Goal: Task Accomplishment & Management: Use online tool/utility

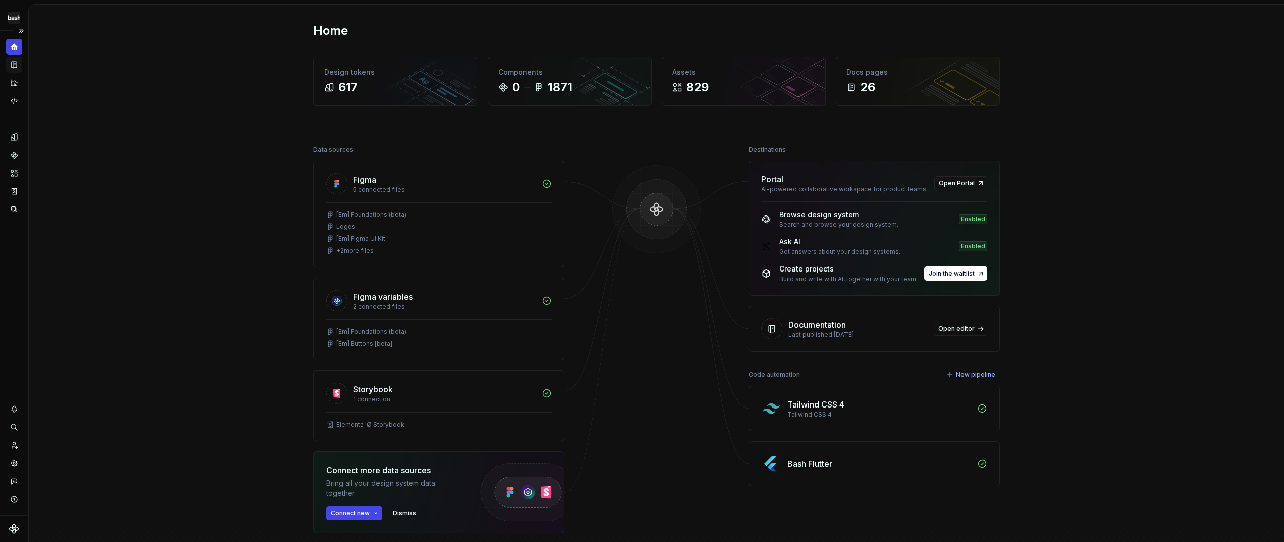
click at [15, 65] on icon "Documentation" at bounding box center [14, 65] width 5 height 7
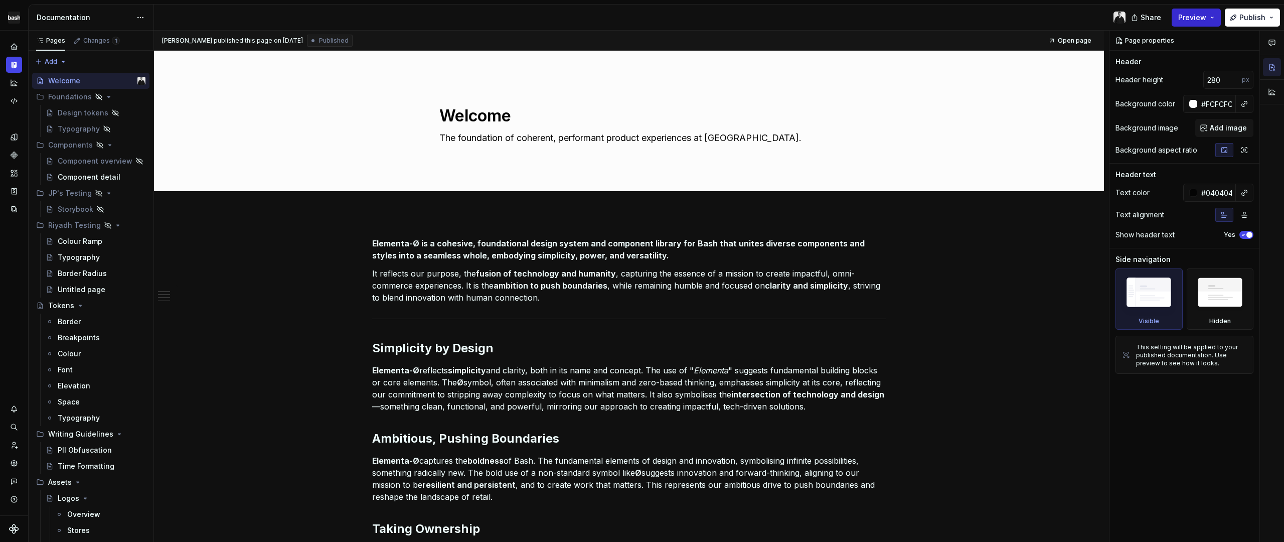
click at [1198, 19] on span "Preview" at bounding box center [1193, 18] width 28 height 10
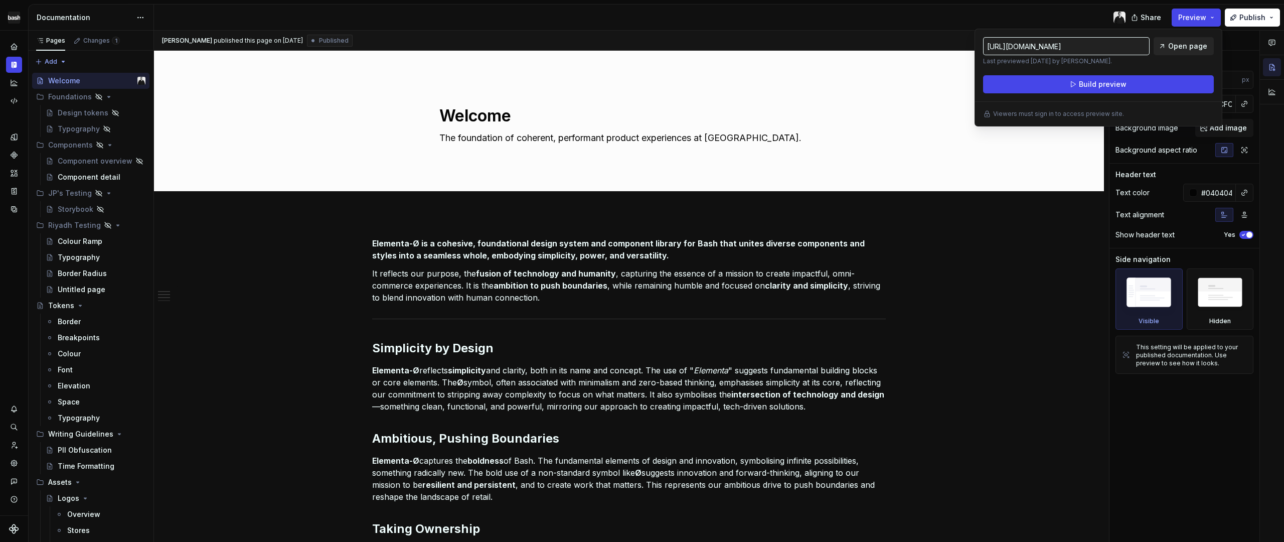
click at [1184, 47] on span "Open page" at bounding box center [1188, 46] width 39 height 10
click at [1041, 230] on div "Elementa-Ø is a cohesive, foundational design system and component library for …" at bounding box center [629, 529] width 950 height 633
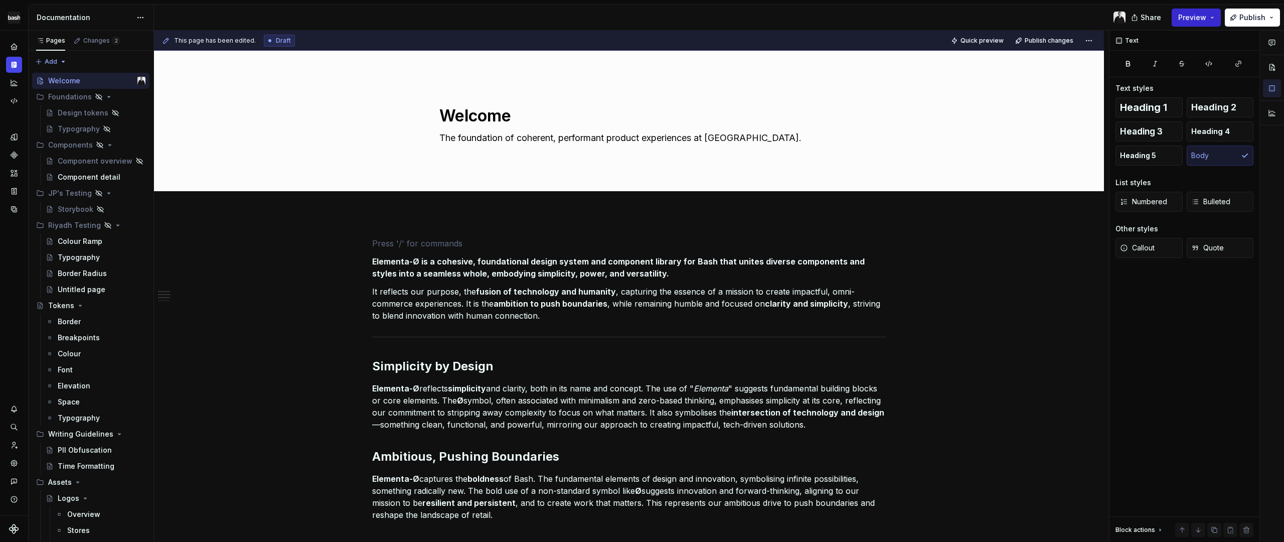
click at [1212, 22] on button "Preview" at bounding box center [1196, 18] width 49 height 18
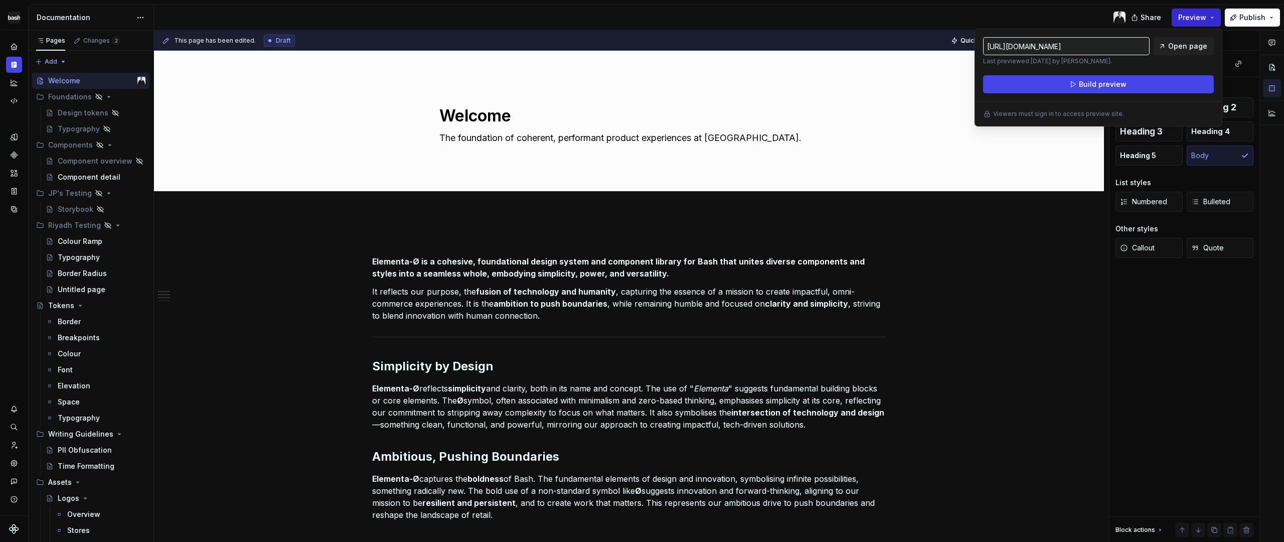
click at [1212, 22] on button "Preview" at bounding box center [1196, 18] width 49 height 18
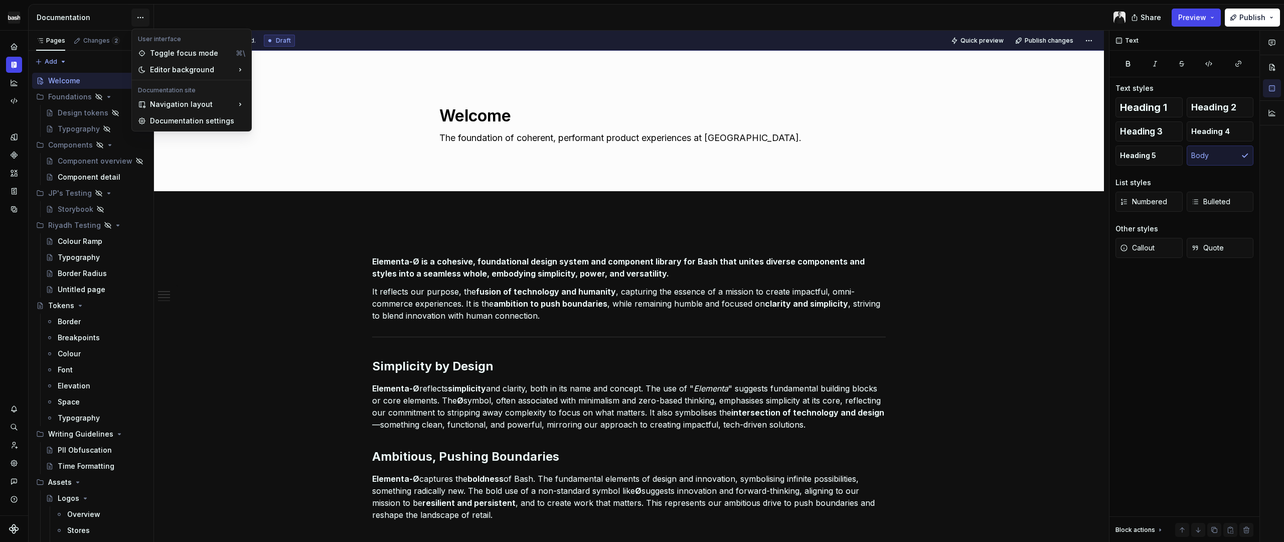
click at [139, 21] on html "Elementa-Ø Design system data Documentation Share Preview Publish Pages Changes…" at bounding box center [642, 271] width 1284 height 542
click at [213, 124] on div "Documentation settings" at bounding box center [197, 121] width 95 height 10
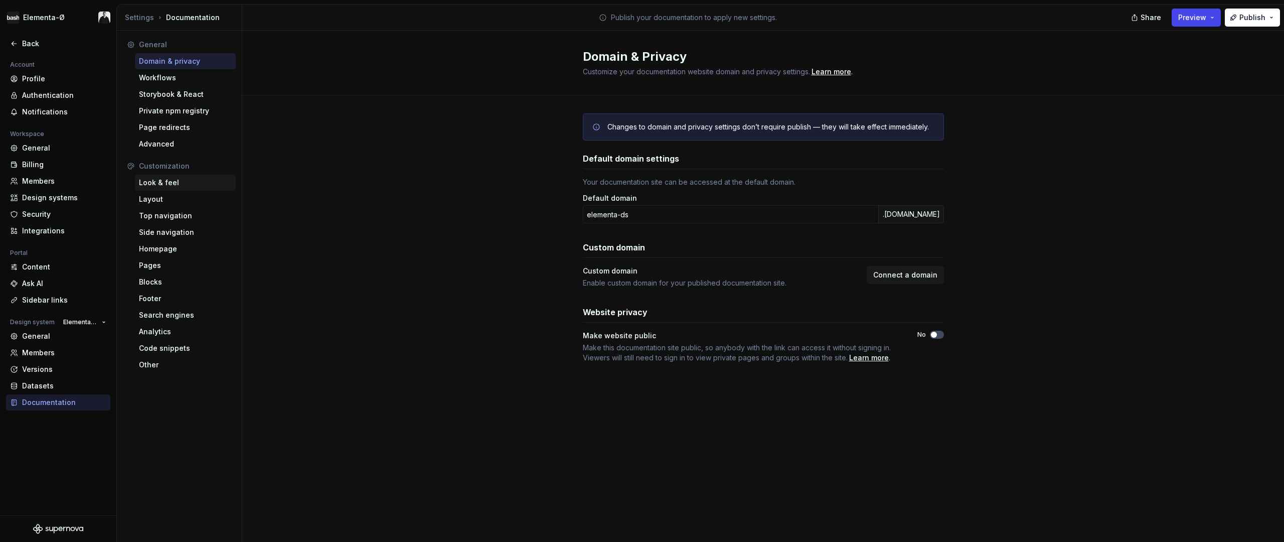
click at [169, 180] on div "Look & feel" at bounding box center [185, 183] width 93 height 10
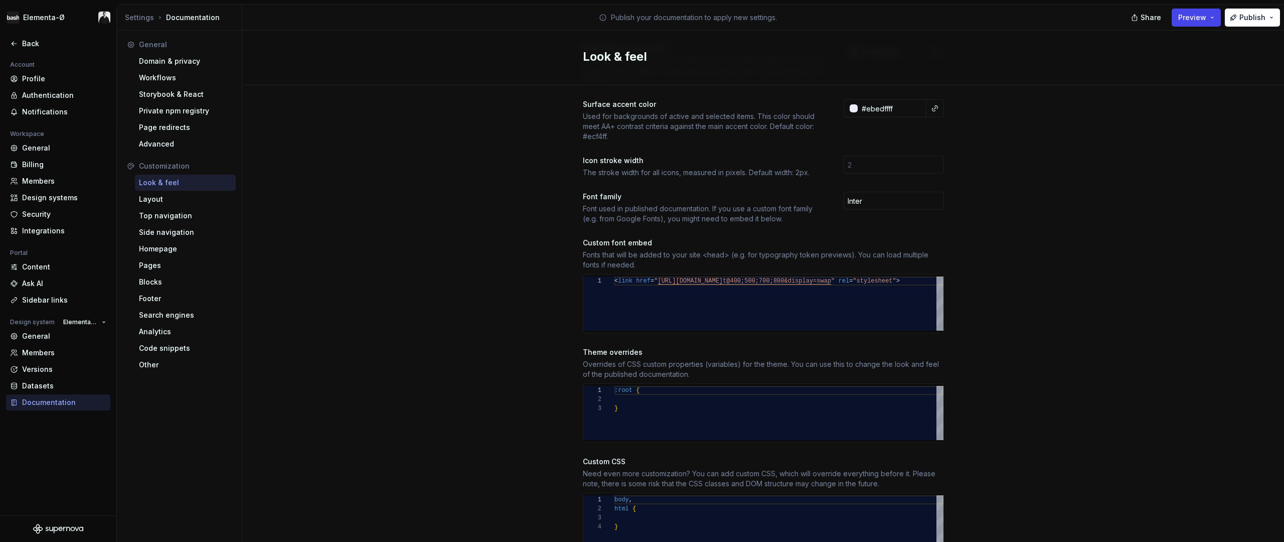
scroll to position [305, 0]
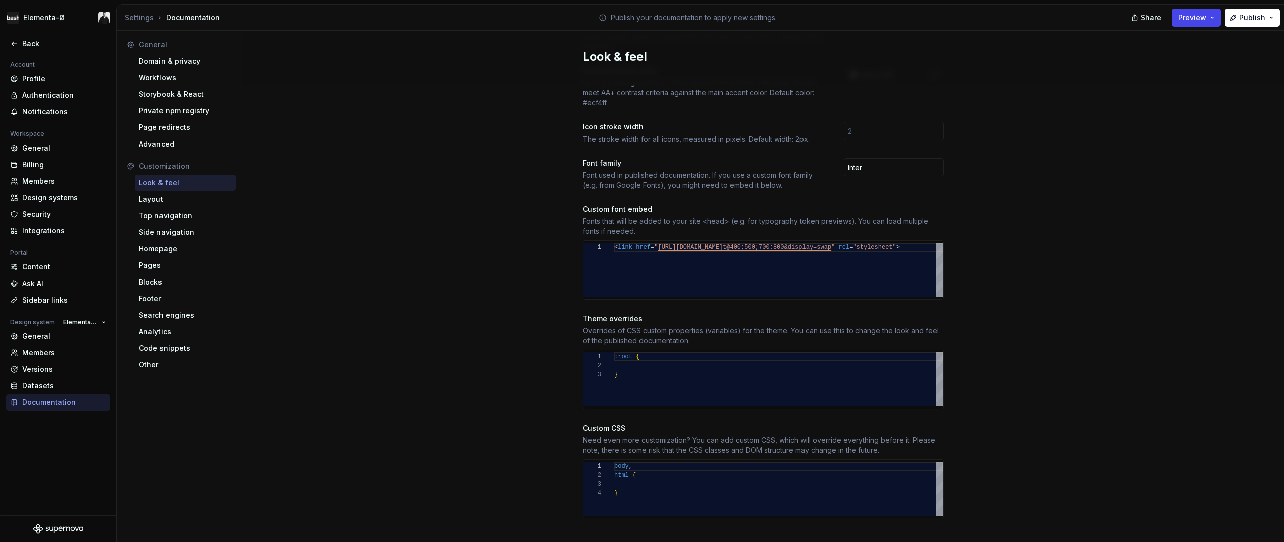
click at [573, 325] on div "Site logo A company logo that will be displayed on all pages on your documentat…" at bounding box center [763, 169] width 1042 height 776
click at [156, 199] on div "Layout" at bounding box center [185, 199] width 93 height 10
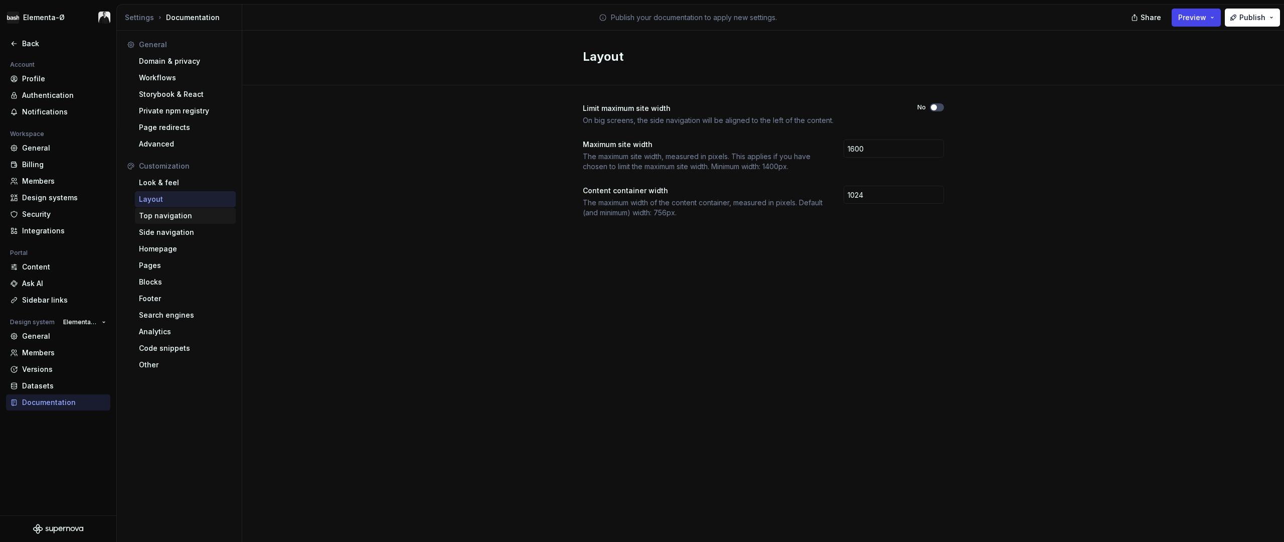
click at [166, 213] on div "Top navigation" at bounding box center [185, 216] width 93 height 10
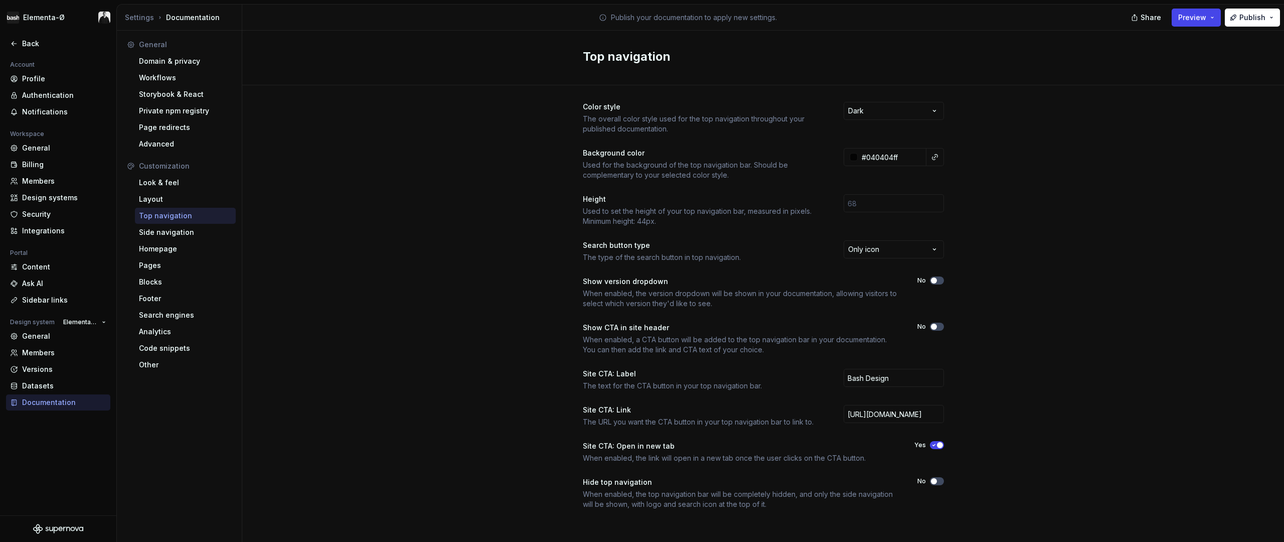
scroll to position [3, 0]
click at [168, 234] on div "Side navigation" at bounding box center [185, 232] width 93 height 10
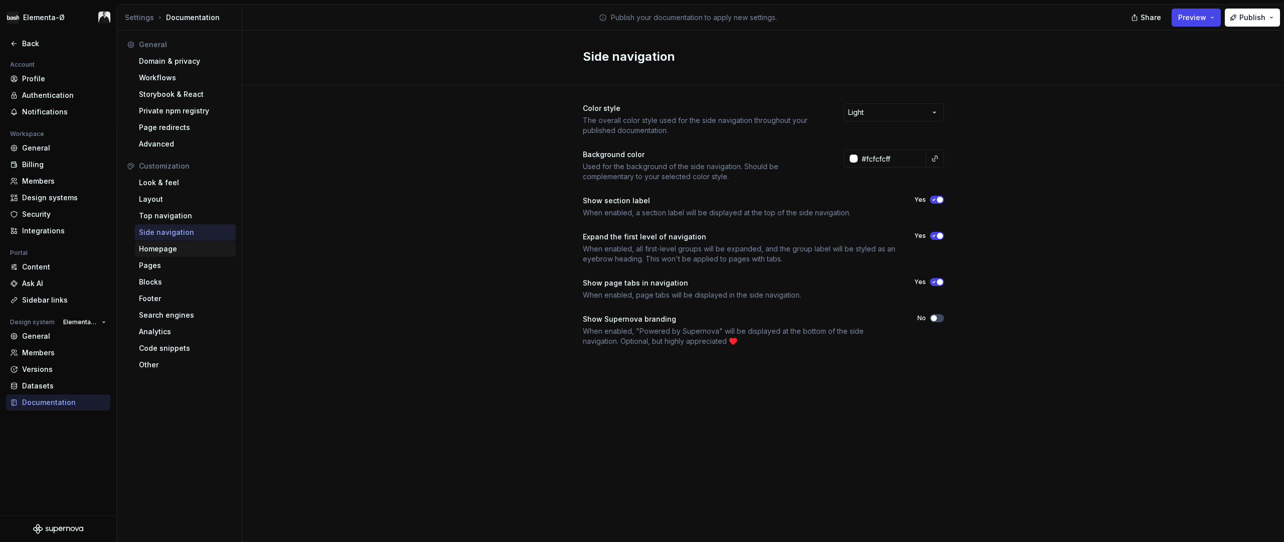
click at [171, 248] on div "Homepage" at bounding box center [185, 249] width 93 height 10
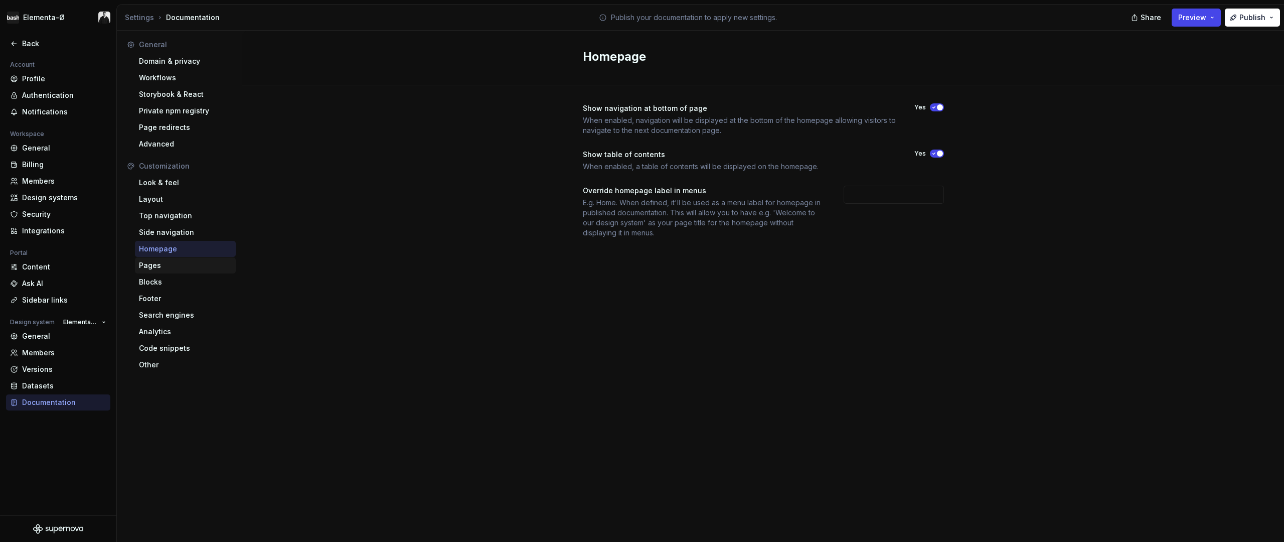
click at [169, 261] on div "Pages" at bounding box center [185, 265] width 93 height 10
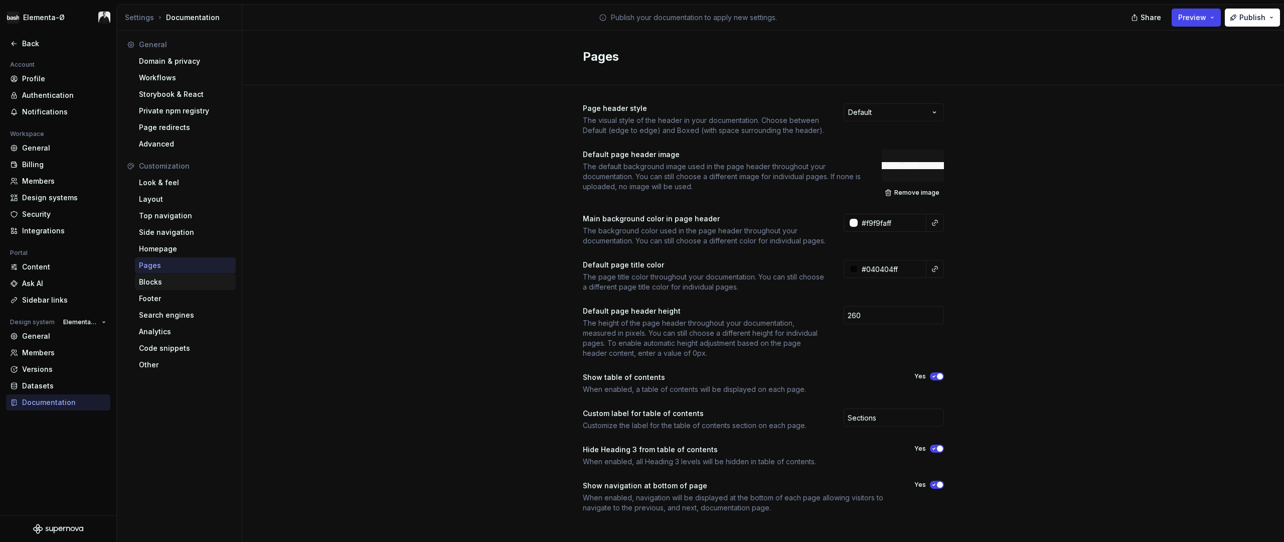
click at [180, 277] on div "Blocks" at bounding box center [185, 282] width 93 height 10
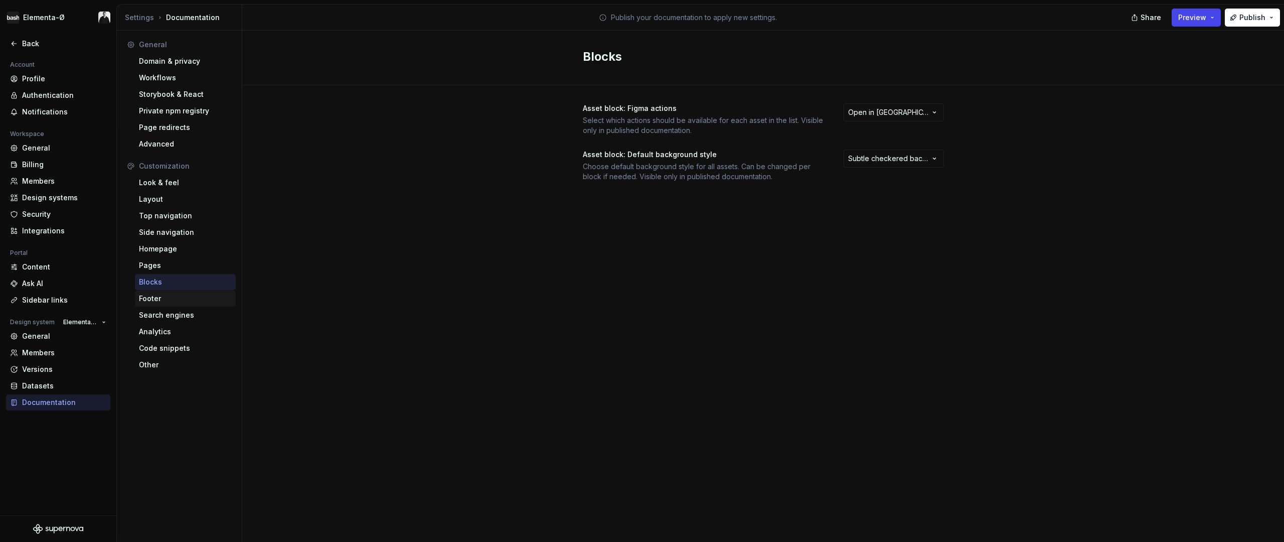
click at [147, 302] on div "Footer" at bounding box center [185, 299] width 93 height 10
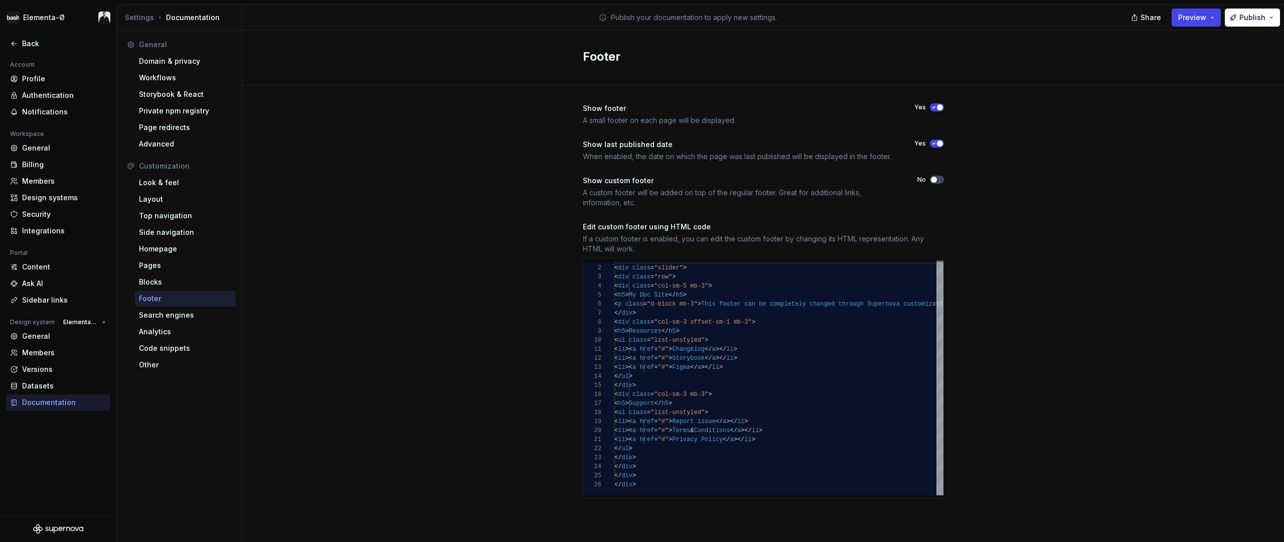
click at [103, 468] on div "Account Profile Authentication Notifications Workspace General Billing Members …" at bounding box center [58, 287] width 116 height 457
click at [184, 313] on div "Search engines" at bounding box center [185, 315] width 93 height 10
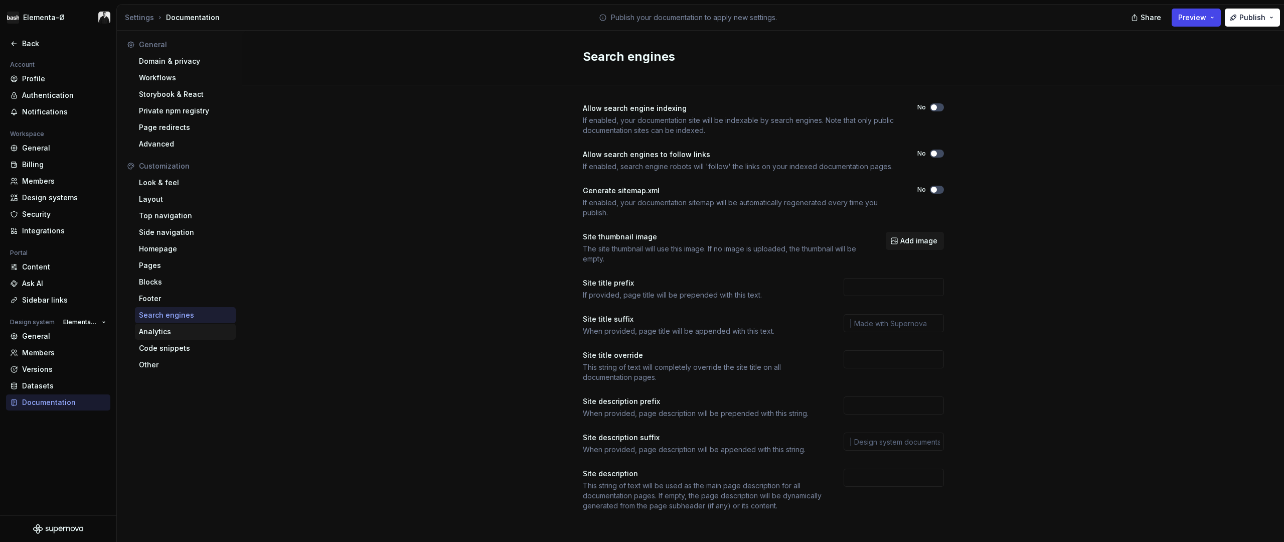
click at [190, 327] on div "Analytics" at bounding box center [185, 332] width 93 height 10
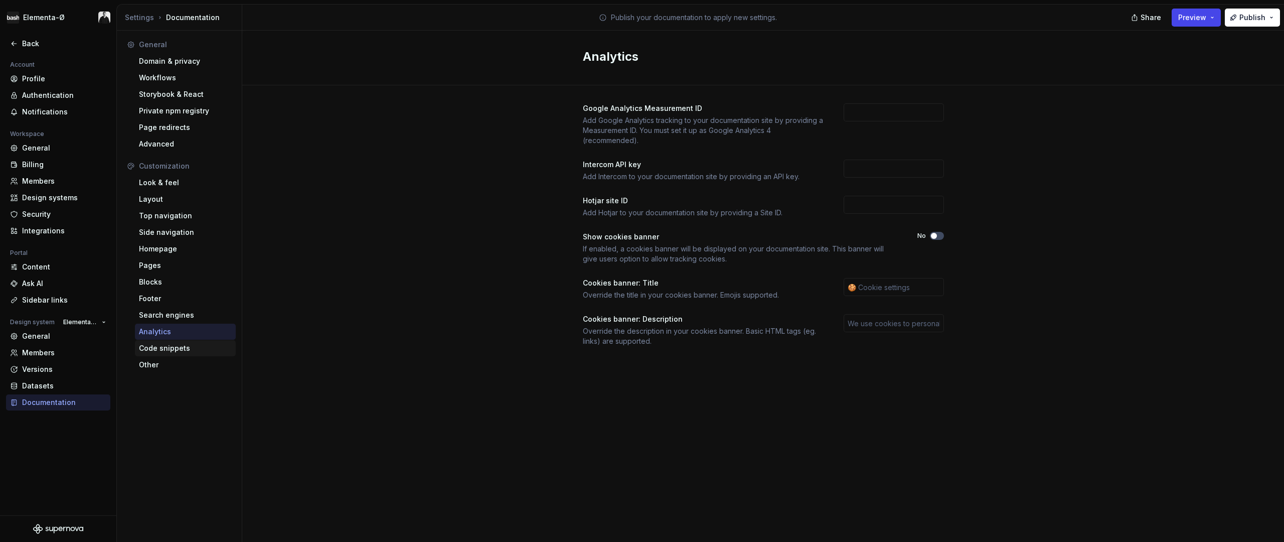
click at [184, 346] on div "Code snippets" at bounding box center [185, 348] width 93 height 10
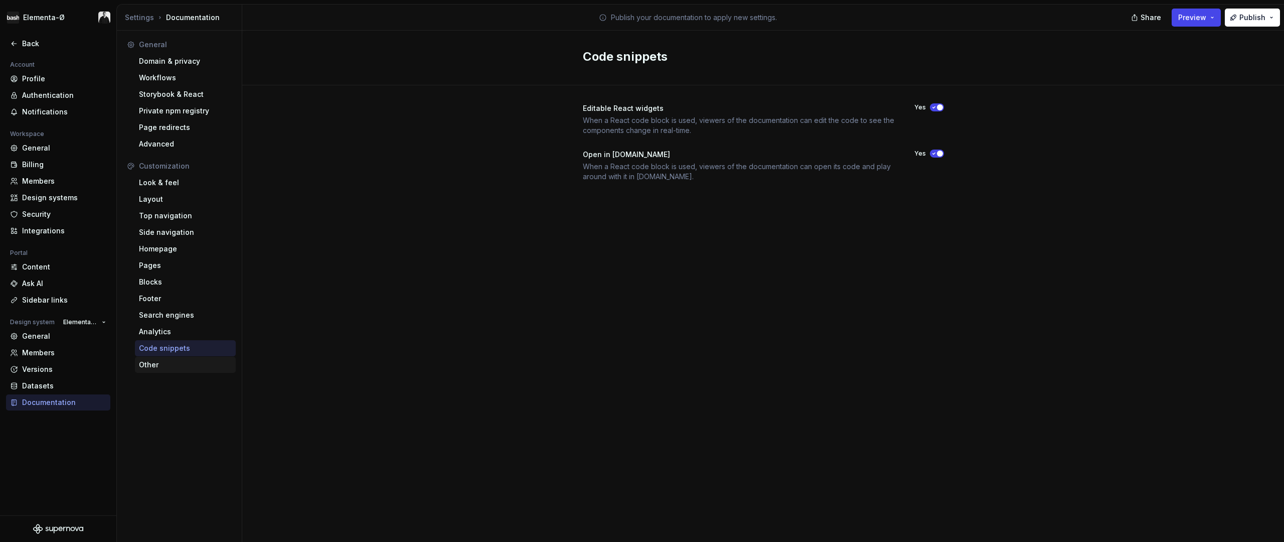
click at [196, 365] on div "Other" at bounding box center [185, 365] width 93 height 10
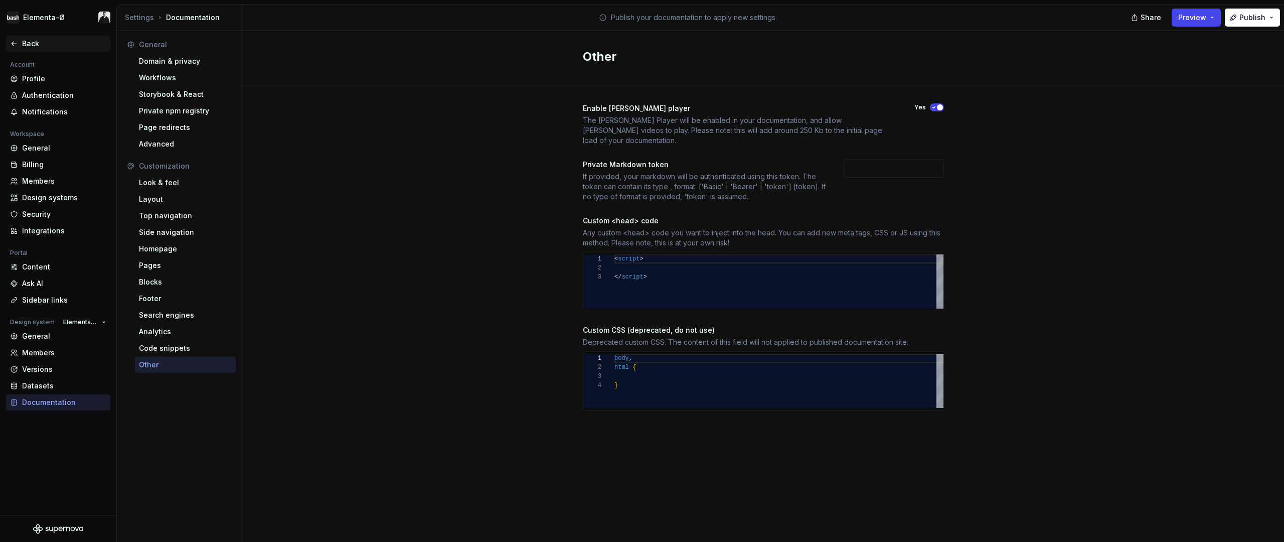
click at [27, 48] on div "Back" at bounding box center [64, 44] width 84 height 10
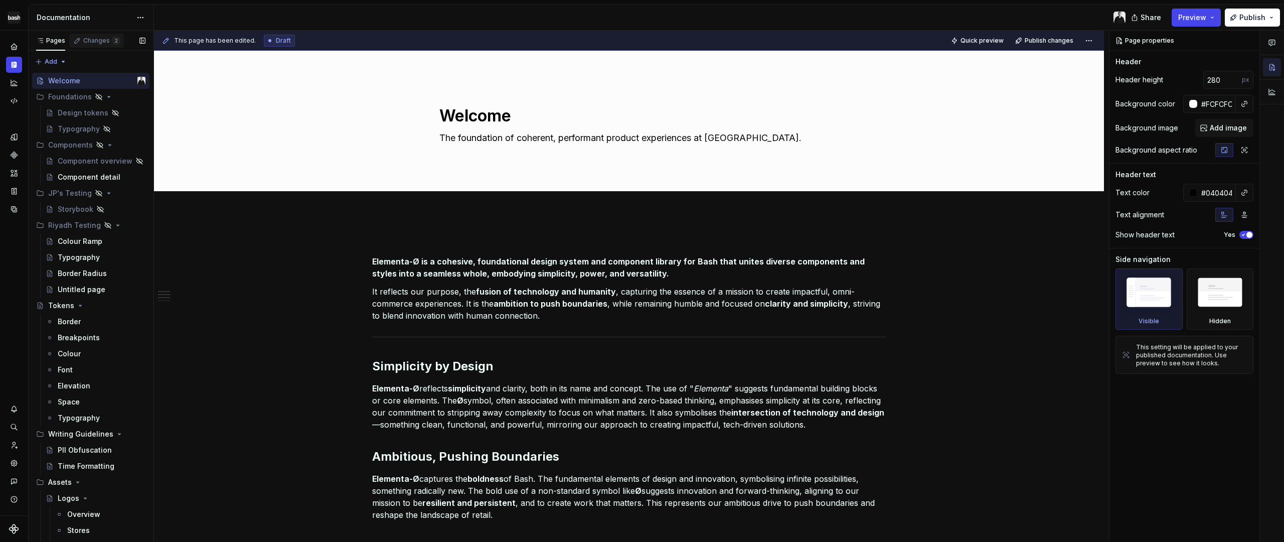
click at [112, 42] on span "2" at bounding box center [116, 41] width 8 height 8
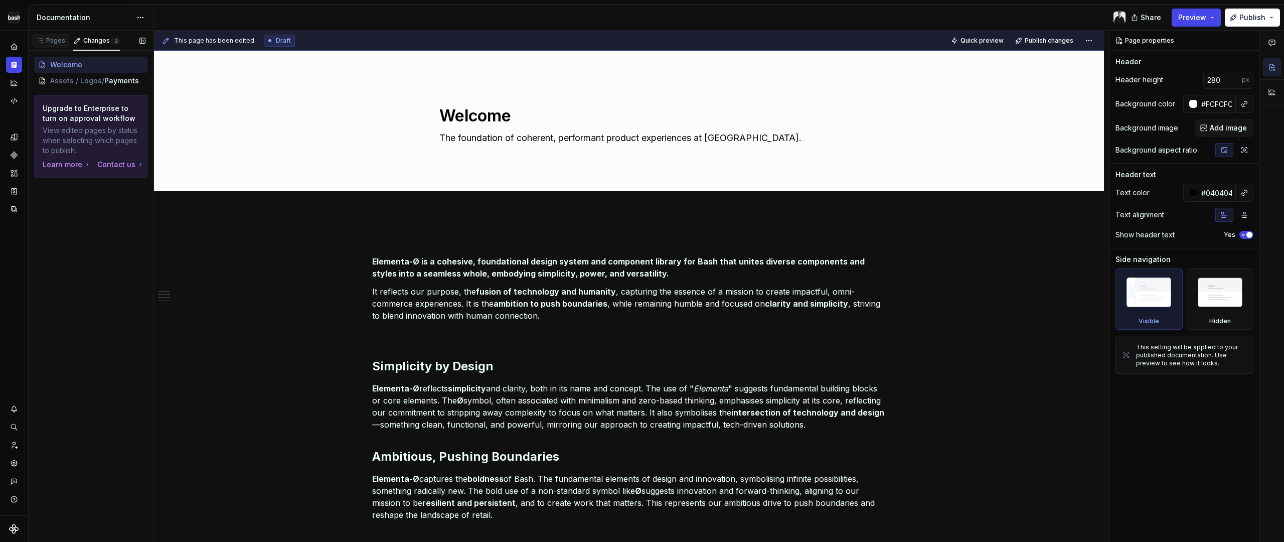
click at [60, 43] on div "Pages" at bounding box center [50, 41] width 29 height 8
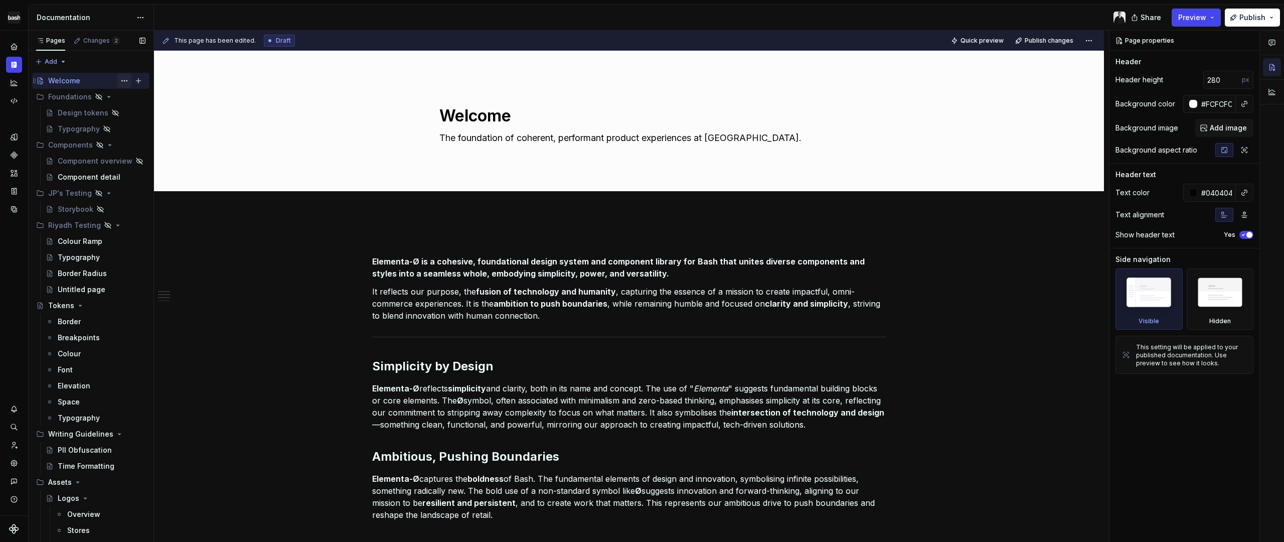
click at [118, 81] on button "Page tree" at bounding box center [124, 81] width 14 height 14
click at [118, 81] on div "Pages Changes 2 Add Accessibility guide for tree Page tree. Navigate the tree w…" at bounding box center [90, 289] width 125 height 516
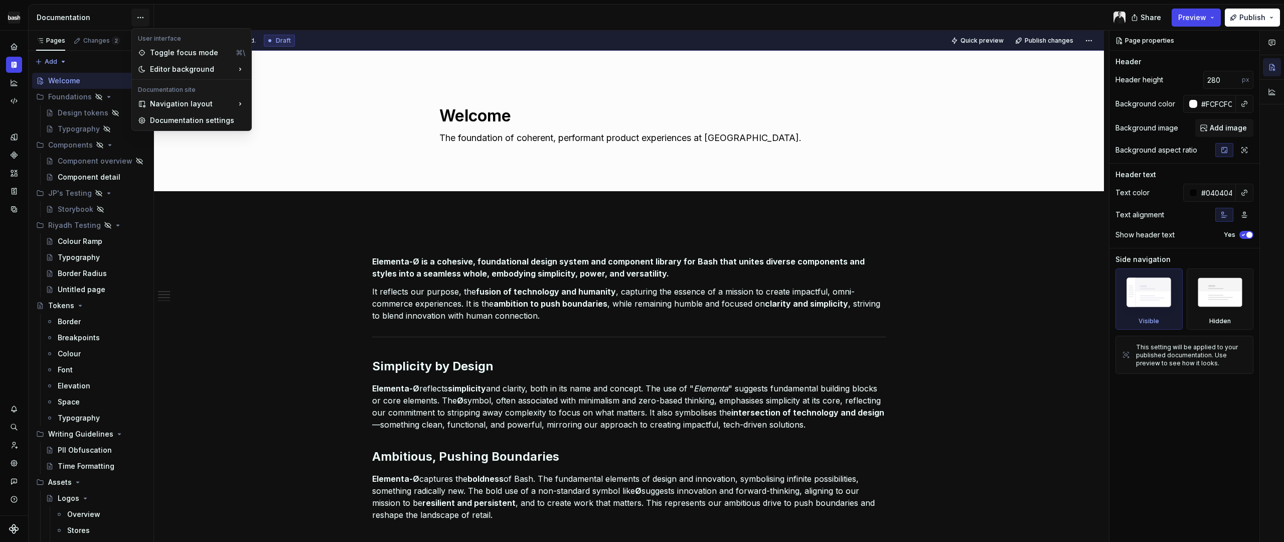
click at [135, 17] on html "Elementa-Ø Design system data Documentation Share Preview Publish Pages Changes…" at bounding box center [642, 271] width 1284 height 542
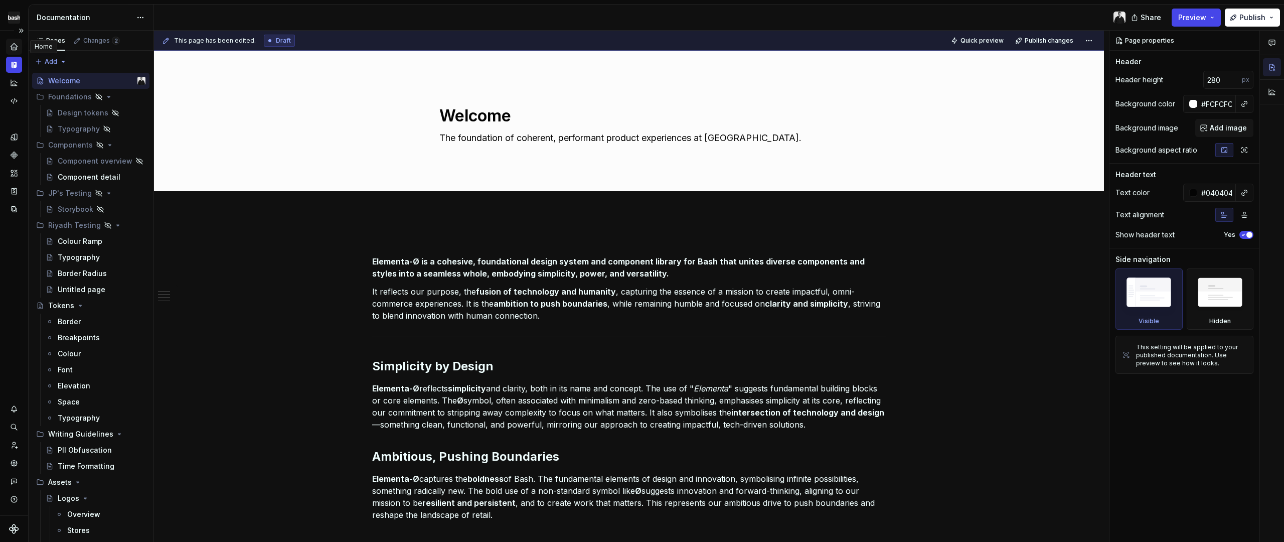
click at [15, 49] on icon "Home" at bounding box center [14, 46] width 7 height 7
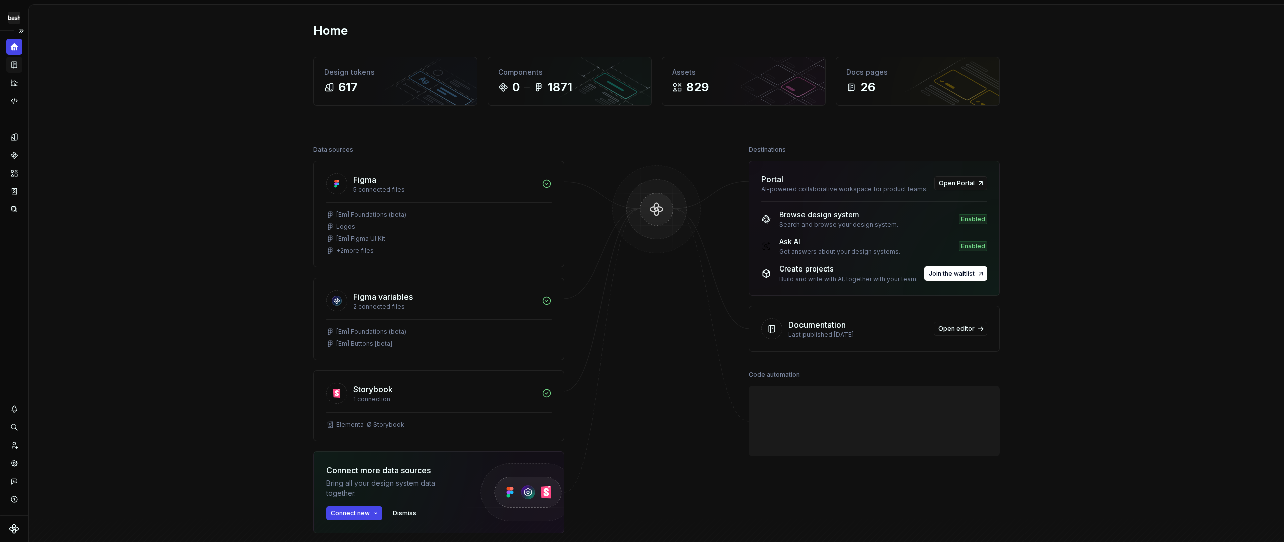
click at [14, 68] on icon "Documentation" at bounding box center [14, 65] width 5 height 7
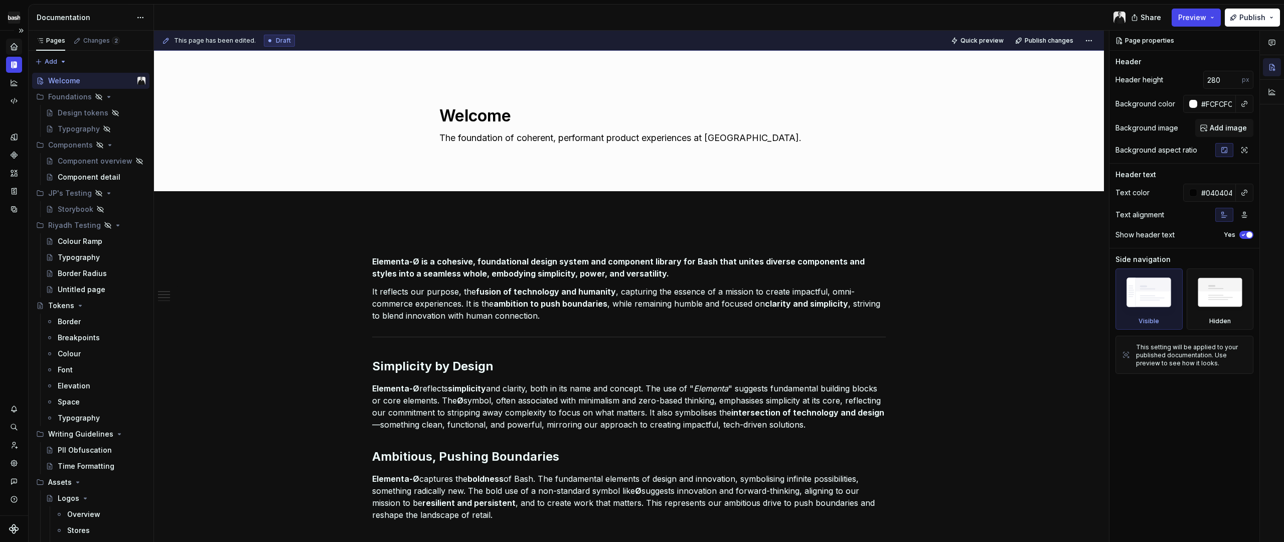
click at [163, 44] on icon at bounding box center [166, 41] width 8 height 8
click at [164, 42] on icon at bounding box center [166, 41] width 8 height 8
click at [1093, 38] on html "Elementa-Ø Design system data Documentation Share Preview Publish Pages Changes…" at bounding box center [642, 271] width 1284 height 542
click at [1277, 92] on button "button" at bounding box center [1272, 92] width 18 height 18
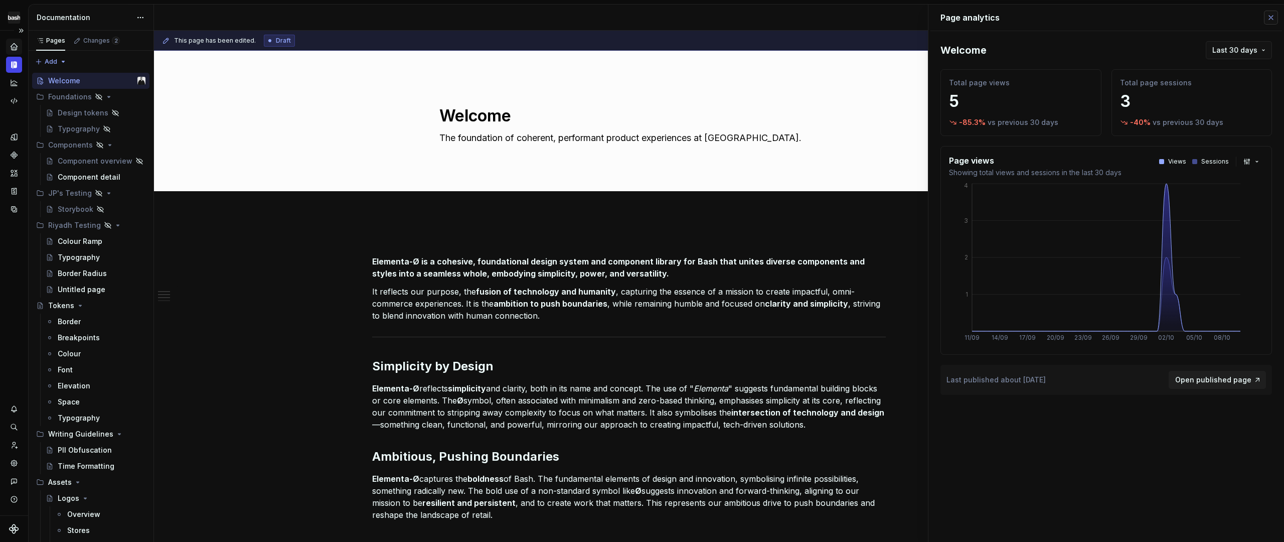
click at [1274, 19] on button "button" at bounding box center [1271, 18] width 14 height 14
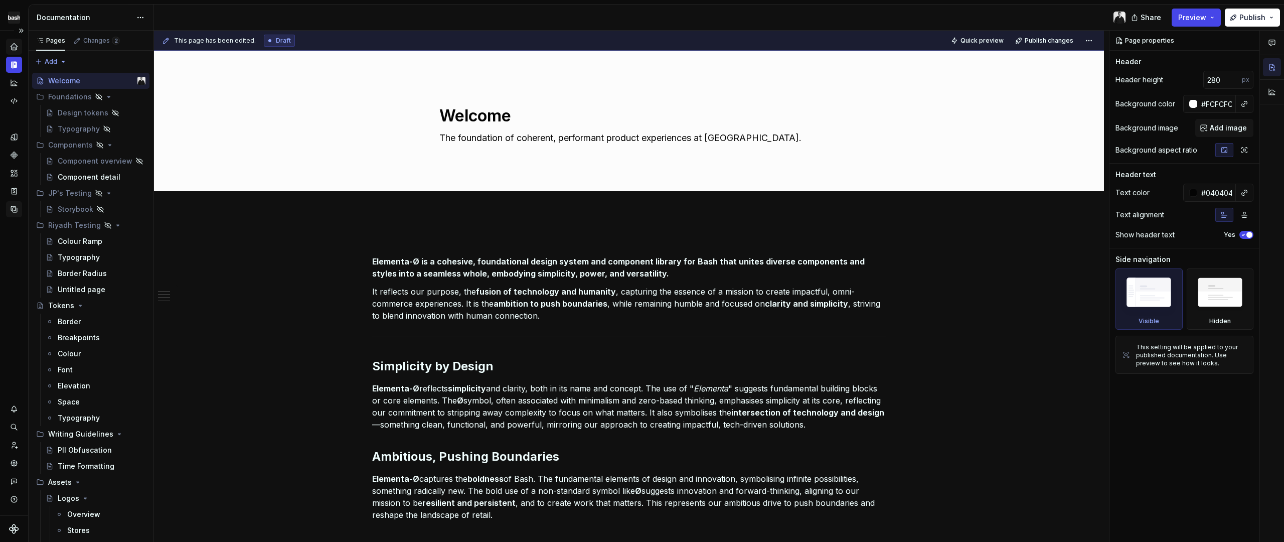
click at [17, 212] on icon "Data sources" at bounding box center [14, 209] width 9 height 9
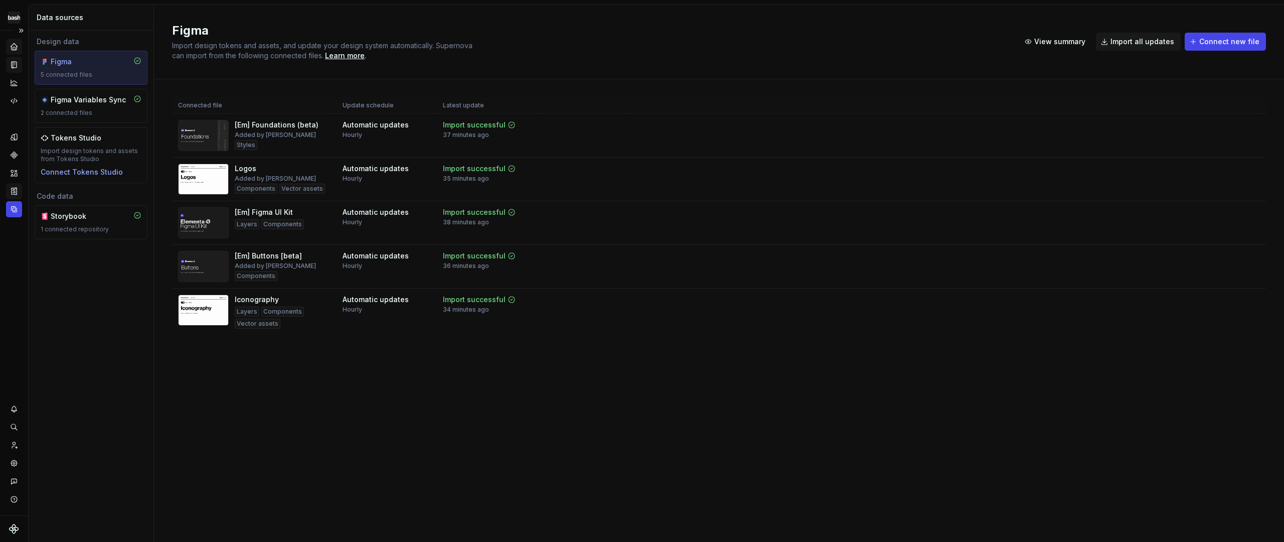
click at [12, 190] on icon "Storybook stories" at bounding box center [14, 191] width 9 height 9
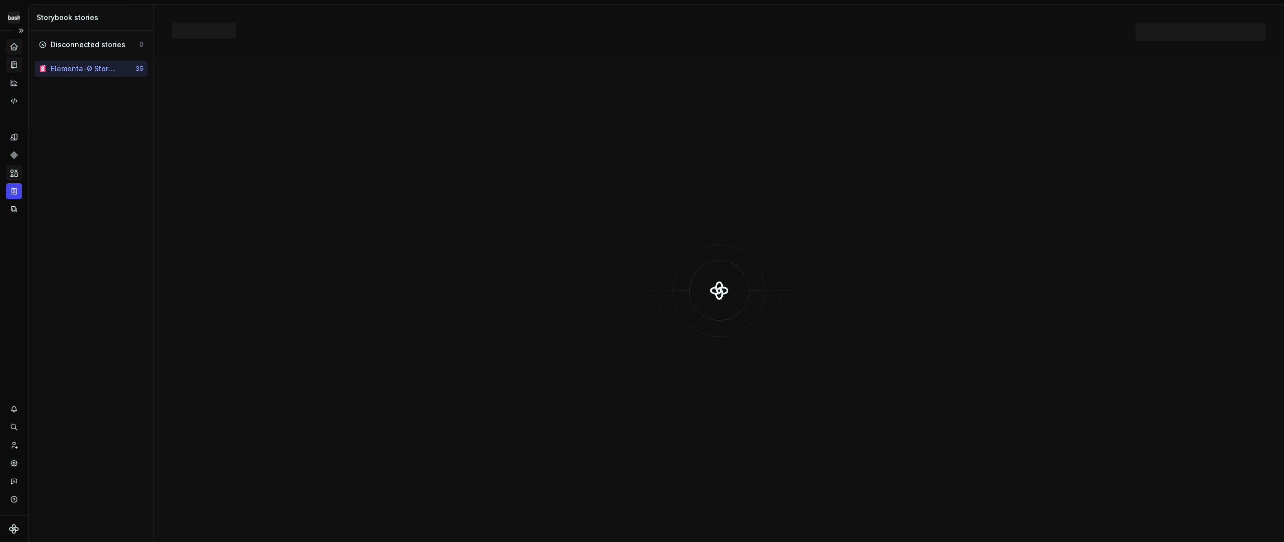
click at [15, 177] on icon "Assets" at bounding box center [14, 173] width 9 height 9
click at [13, 156] on icon "Components" at bounding box center [14, 155] width 9 height 9
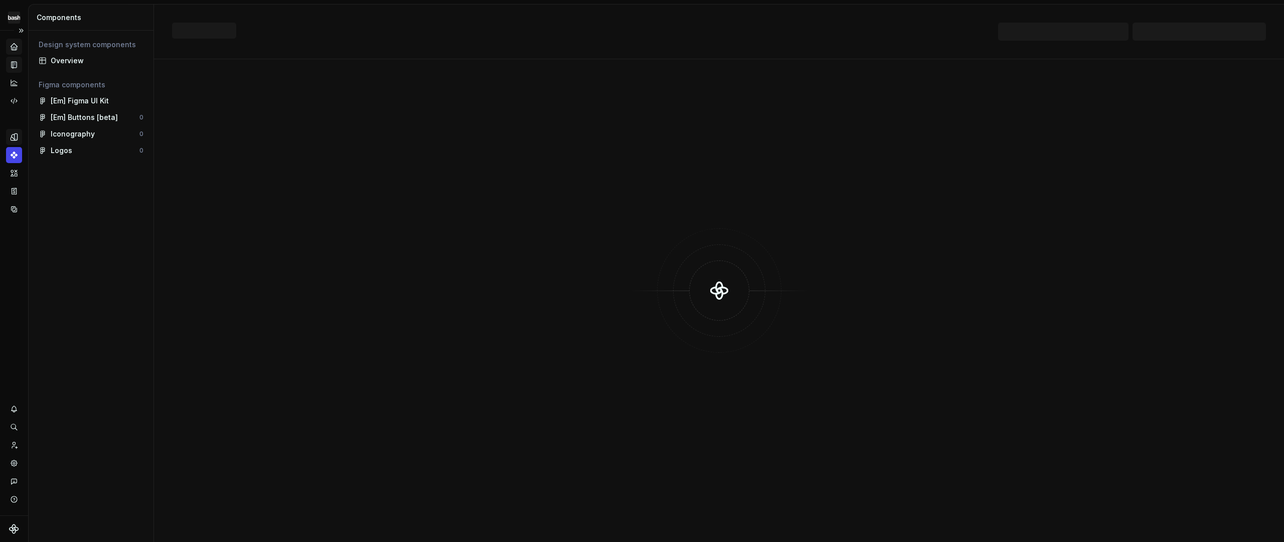
click at [15, 141] on icon "Design tokens" at bounding box center [14, 136] width 9 height 9
click at [14, 100] on icon "Code automation" at bounding box center [14, 100] width 9 height 9
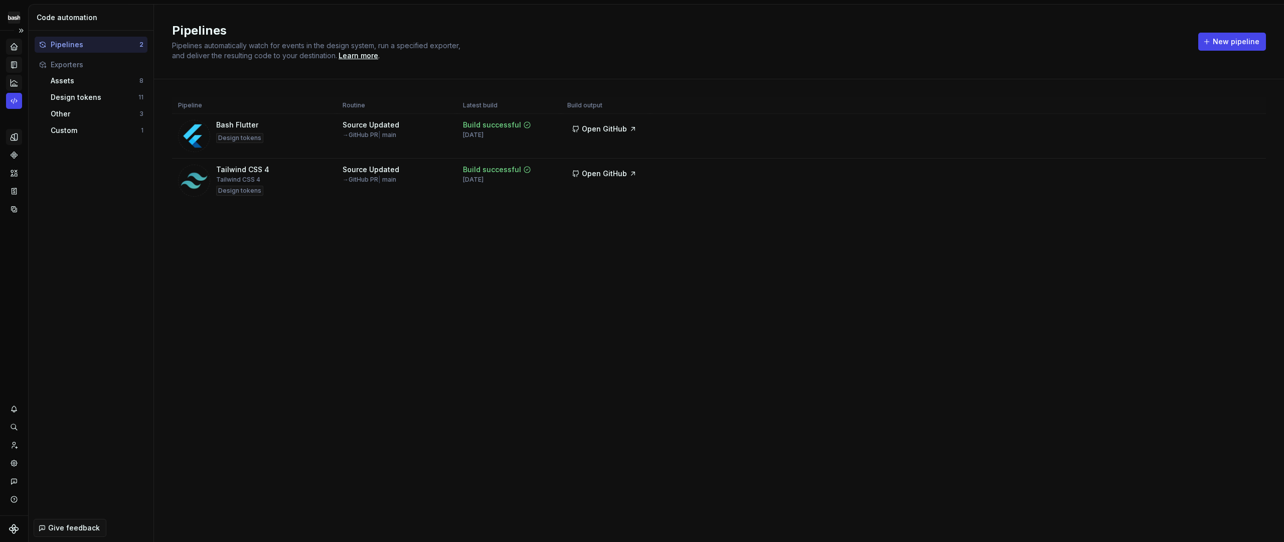
click at [14, 86] on icon "Analytics" at bounding box center [14, 82] width 9 height 9
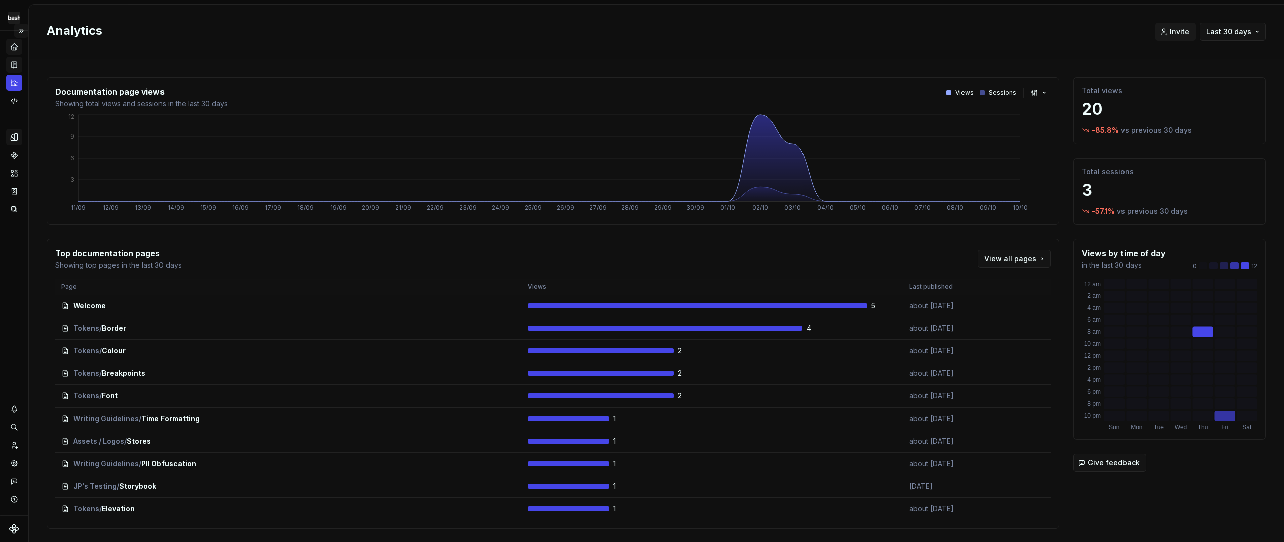
click at [21, 26] on button "Expand sidebar" at bounding box center [21, 31] width 14 height 14
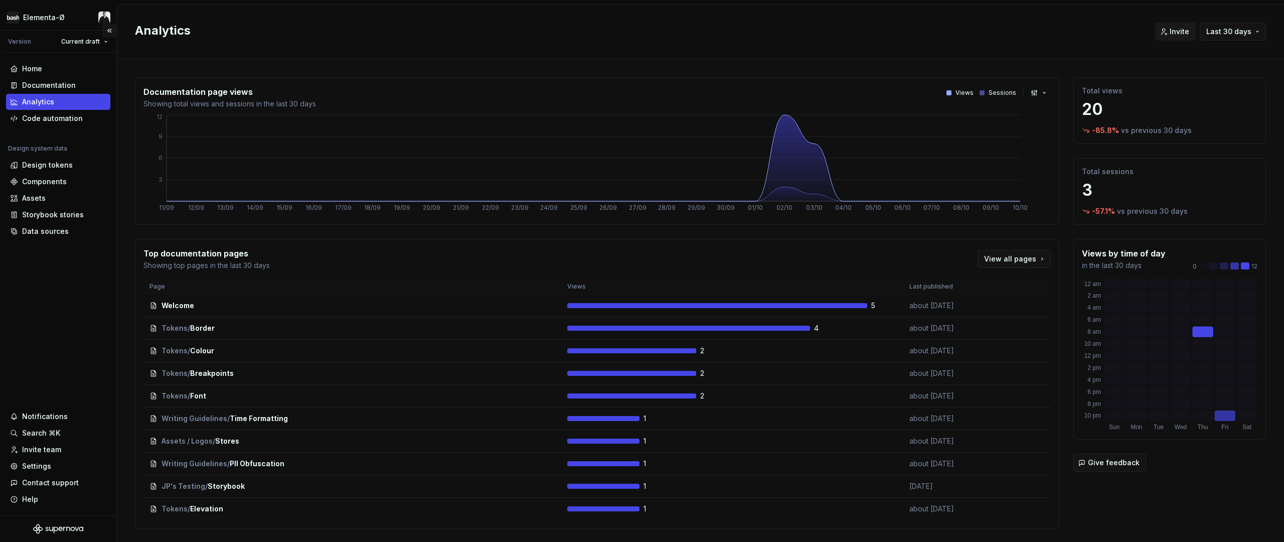
click at [106, 32] on button "Collapse sidebar" at bounding box center [109, 31] width 14 height 14
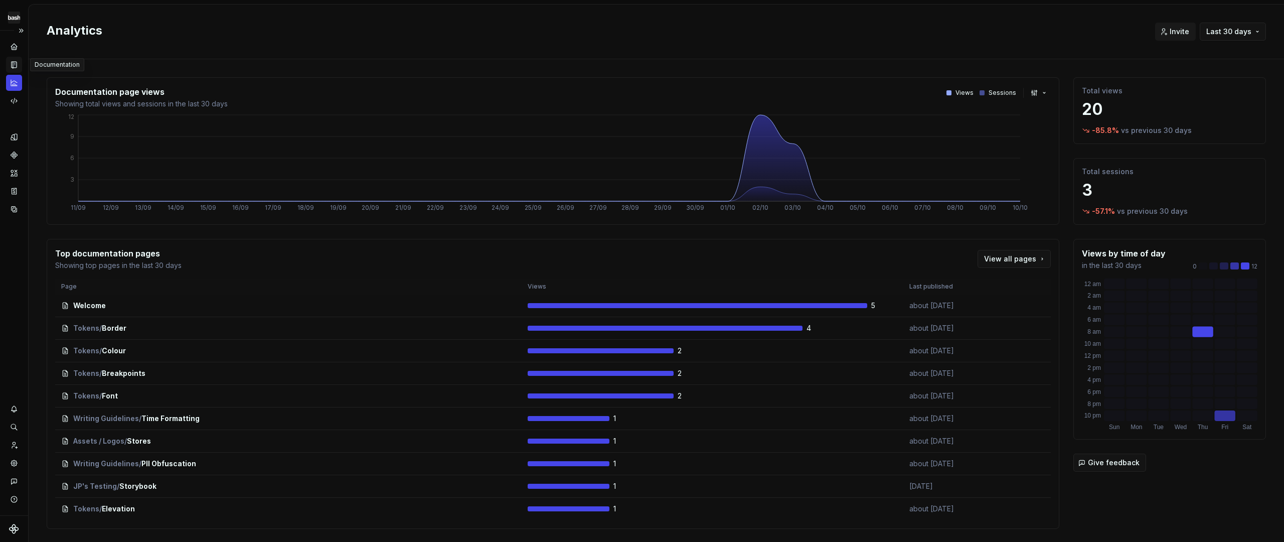
click at [16, 70] on div "Documentation" at bounding box center [14, 65] width 16 height 16
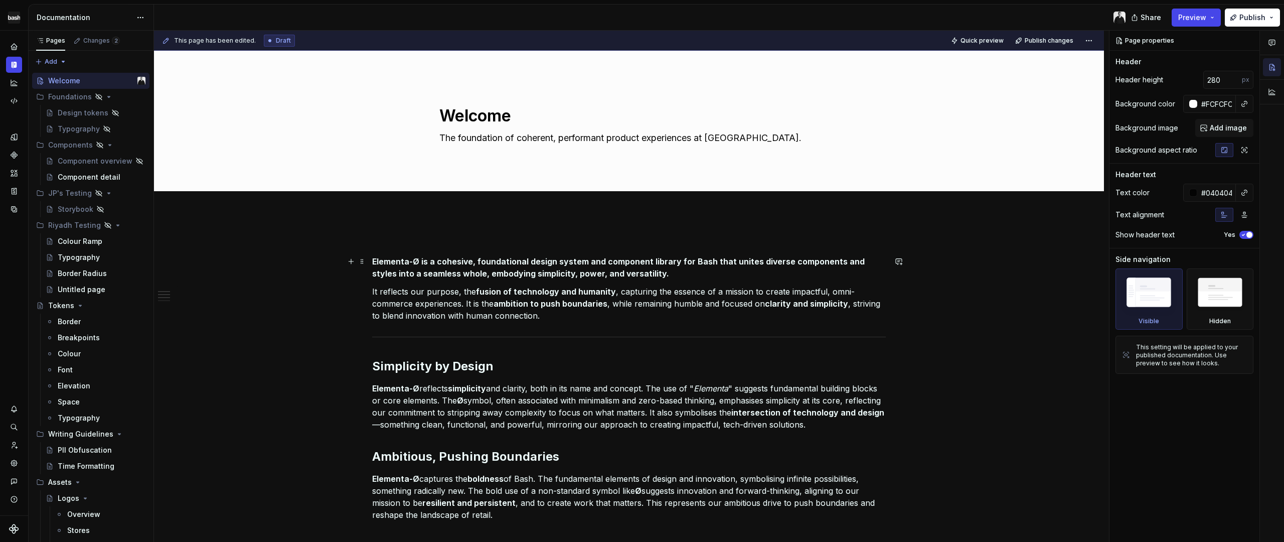
click at [361, 261] on span at bounding box center [362, 261] width 8 height 14
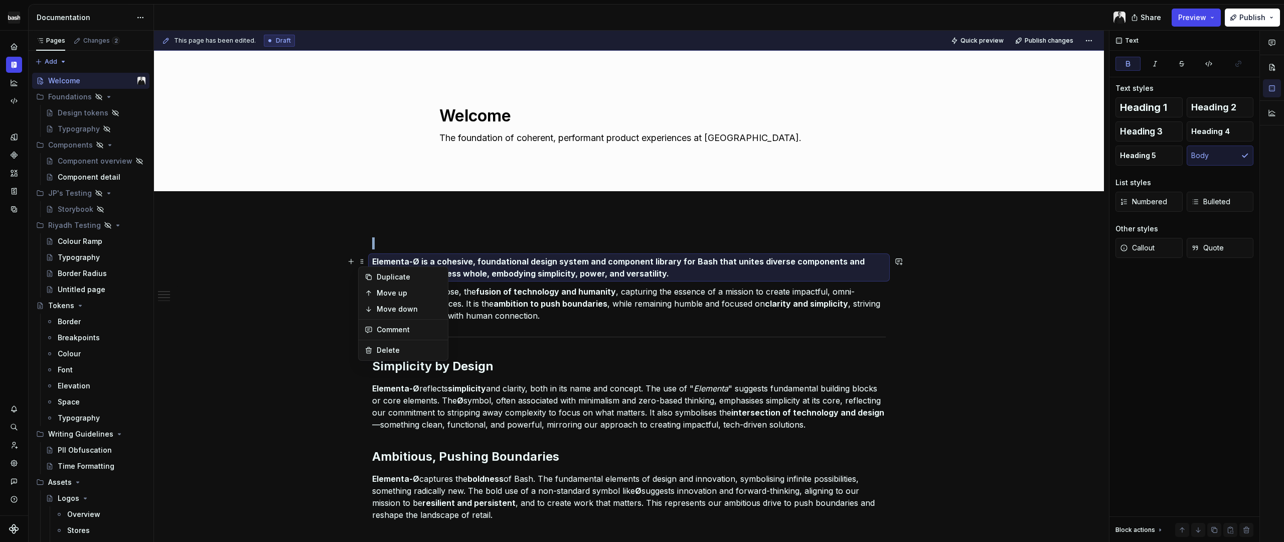
click at [361, 261] on span at bounding box center [362, 261] width 8 height 14
click at [420, 288] on p "It reflects our purpose, the fusion of technology and humanity , capturing the …" at bounding box center [629, 303] width 514 height 36
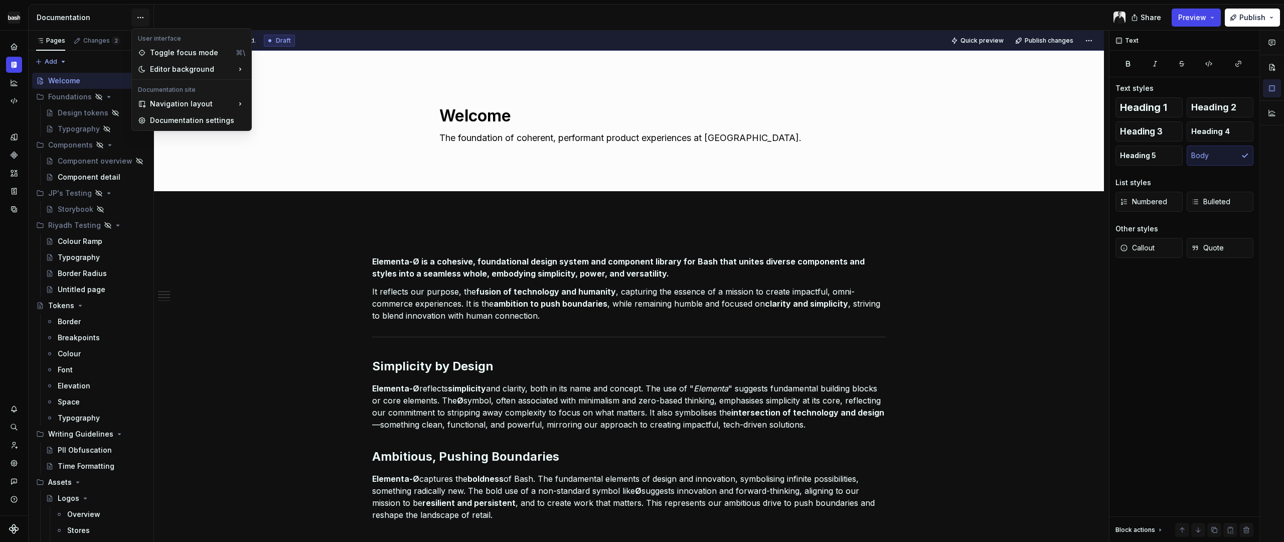
click at [136, 21] on html "Elementa-Ø Design system data Documentation Share Preview Publish Pages Changes…" at bounding box center [642, 271] width 1284 height 542
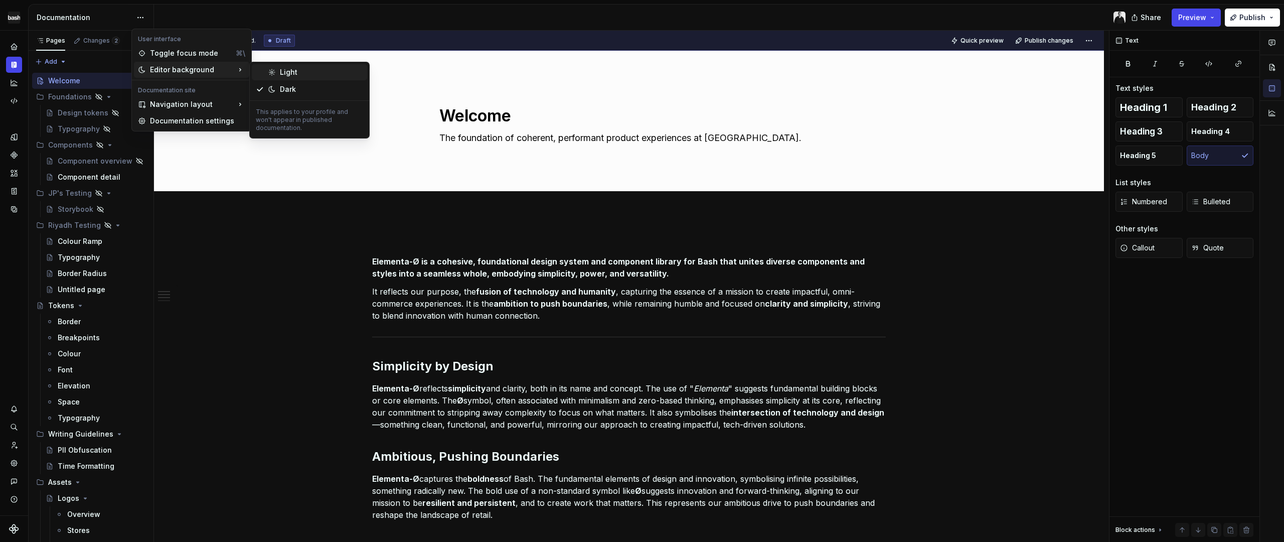
click at [297, 74] on div "Light" at bounding box center [321, 72] width 83 height 10
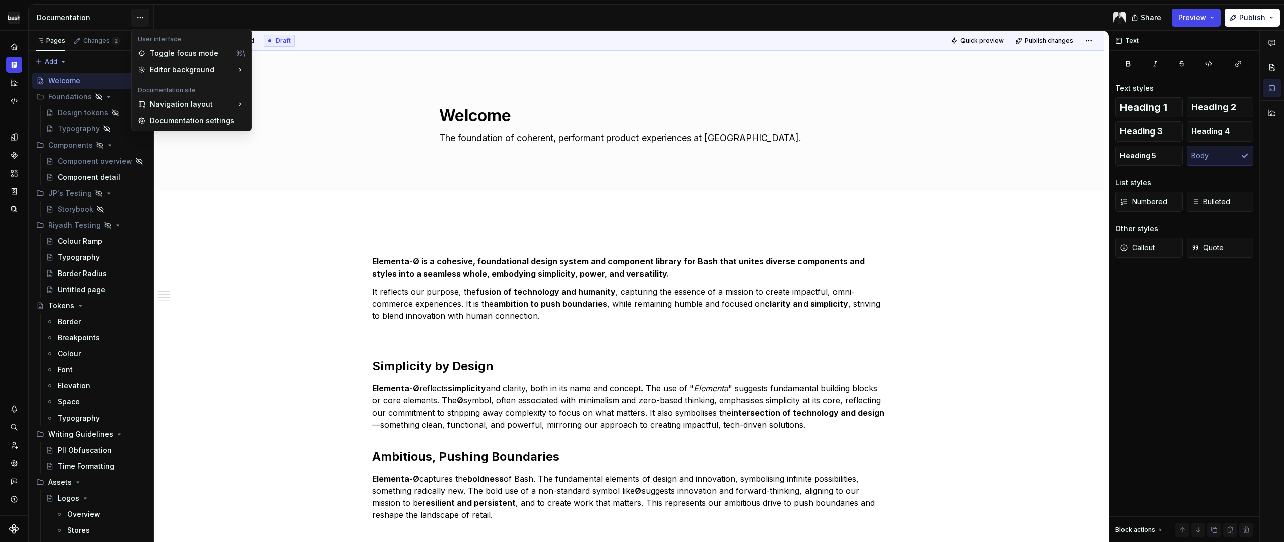
click at [141, 18] on html "Elementa-Ø Design system data Documentation Share Preview Publish Pages Changes…" at bounding box center [642, 271] width 1284 height 542
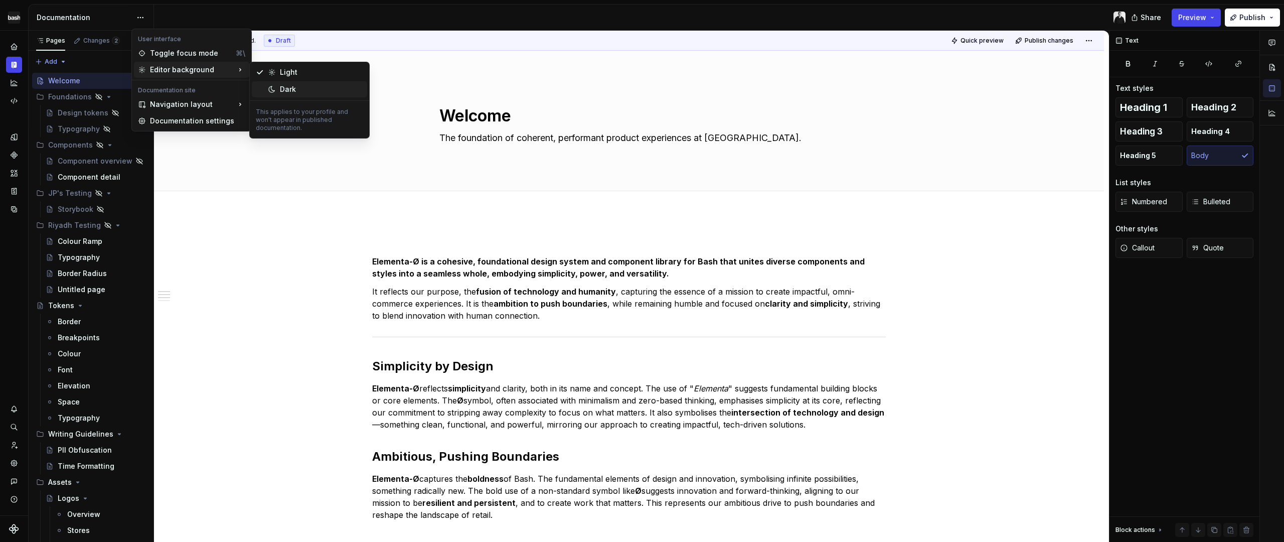
click at [263, 85] on div "Dark" at bounding box center [309, 89] width 115 height 16
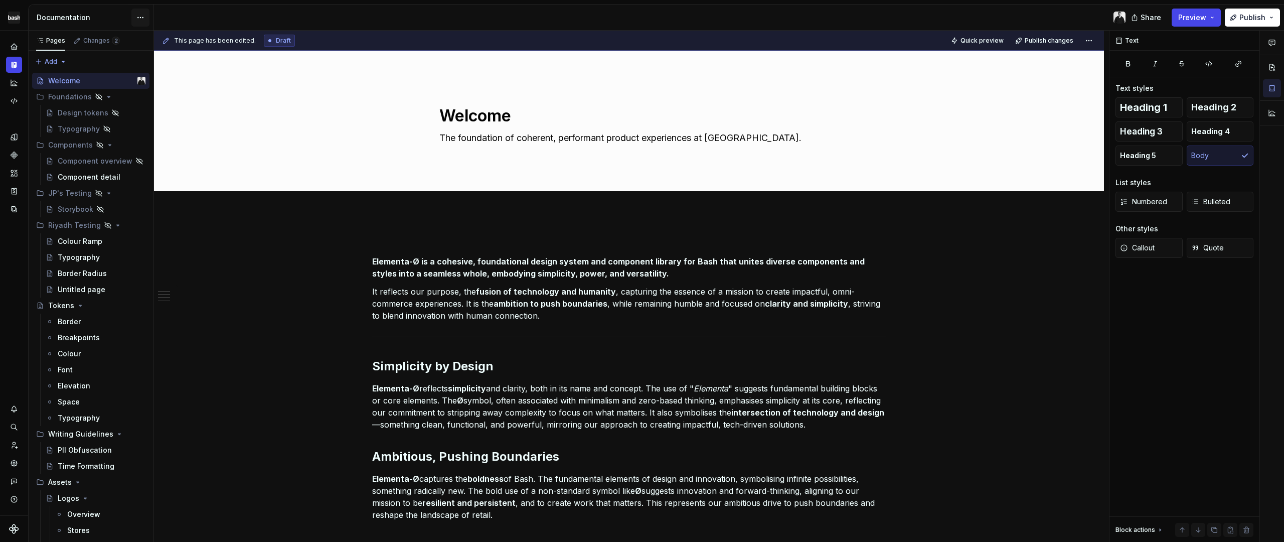
click at [137, 20] on html "Elementa-Ø Design system data Documentation Share Preview Publish Pages Changes…" at bounding box center [642, 271] width 1284 height 542
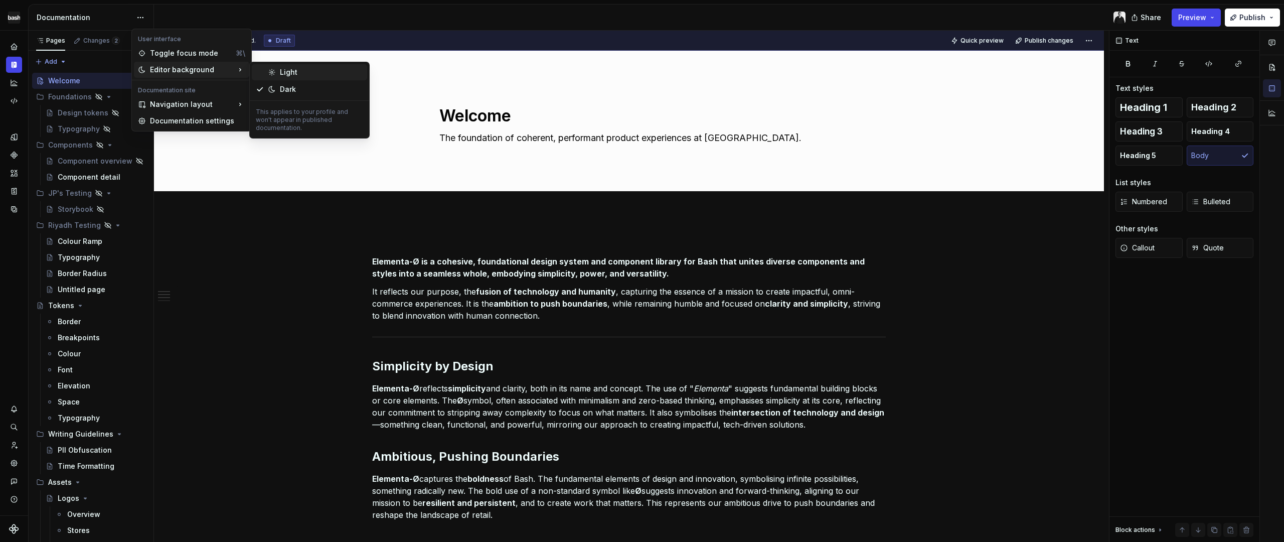
click at [283, 73] on div "Light" at bounding box center [321, 72] width 83 height 10
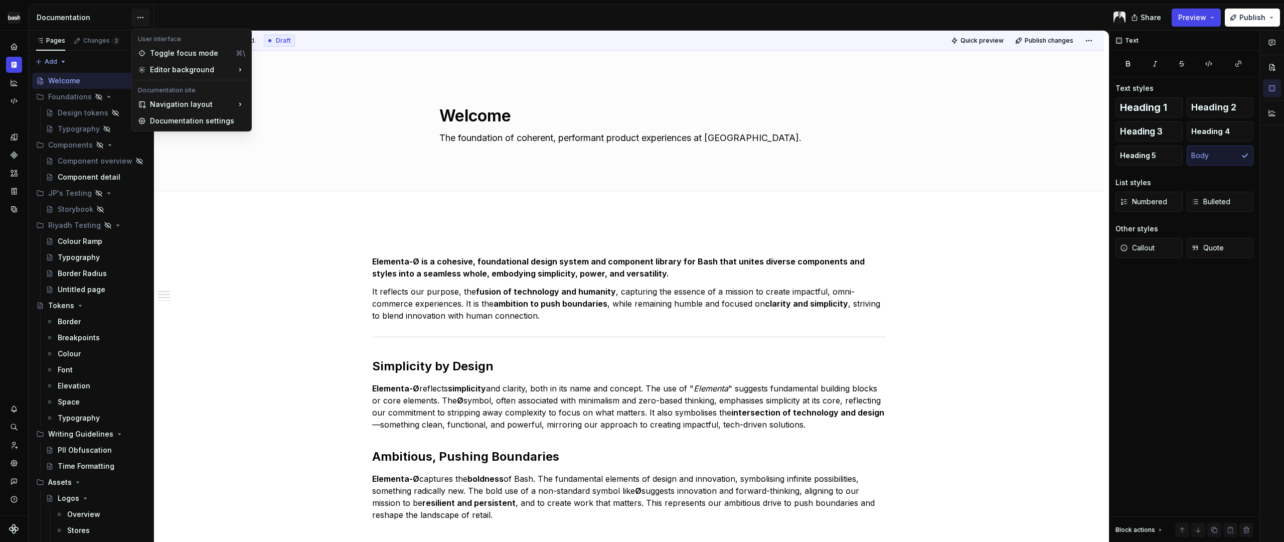
click at [133, 18] on html "Elementa-Ø Design system data Documentation Share Preview Publish Pages Changes…" at bounding box center [642, 271] width 1284 height 542
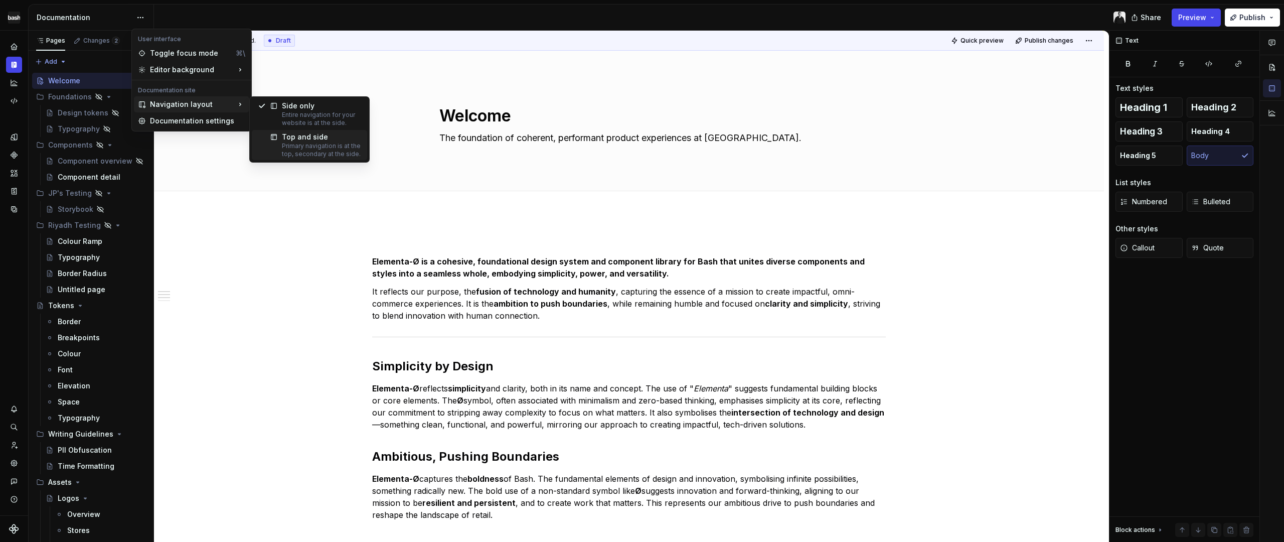
click at [300, 136] on div "Top and side" at bounding box center [321, 137] width 79 height 10
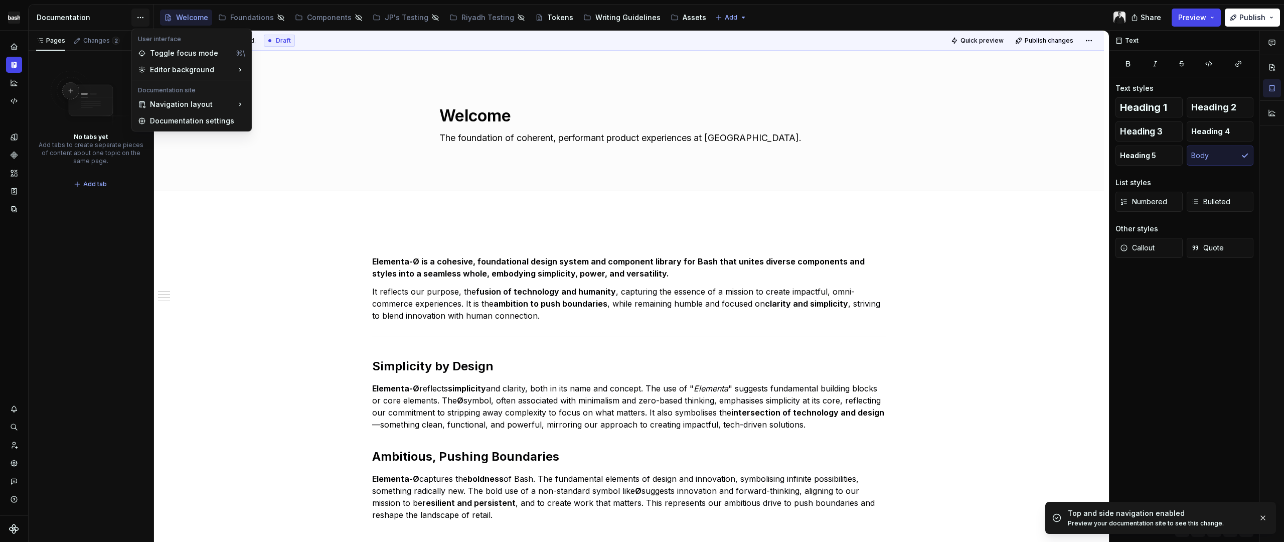
click at [135, 22] on html "Elementa-Ø Design system data Documentation Accessibility guide for tree Page t…" at bounding box center [642, 271] width 1284 height 542
click at [189, 120] on div "Documentation settings" at bounding box center [197, 121] width 95 height 10
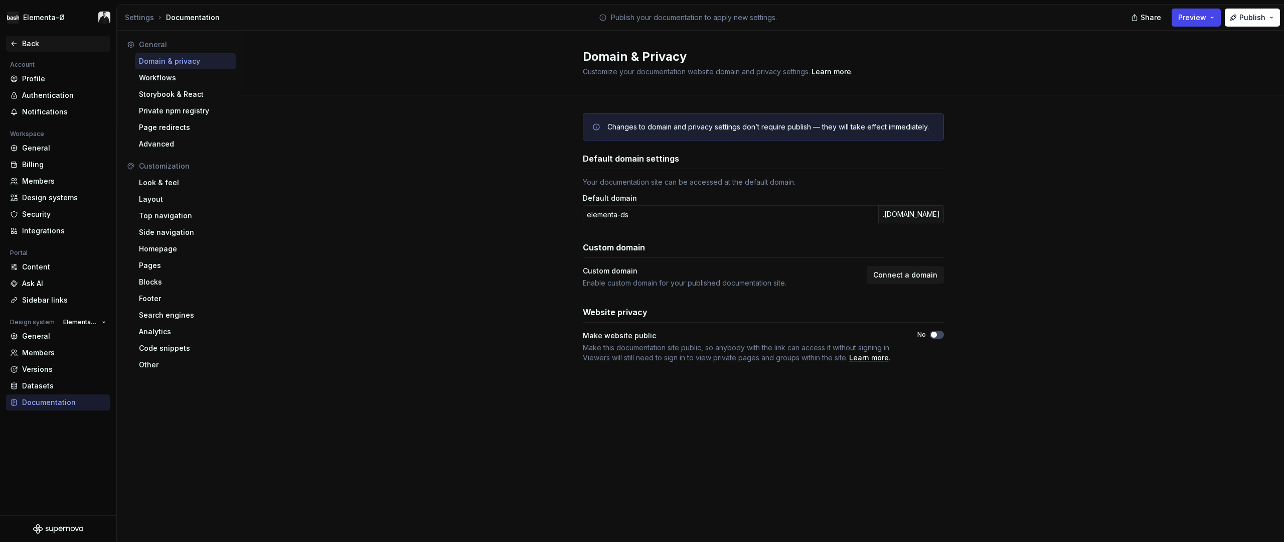
click at [33, 42] on div "Back" at bounding box center [64, 44] width 84 height 10
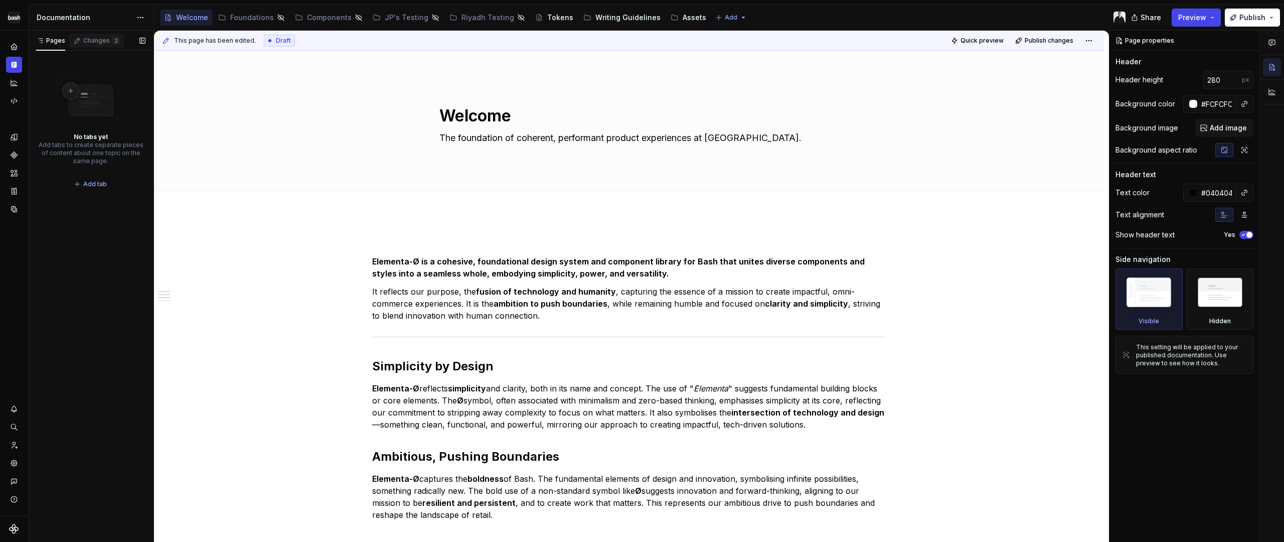
click at [99, 41] on div "Changes 2" at bounding box center [101, 41] width 37 height 8
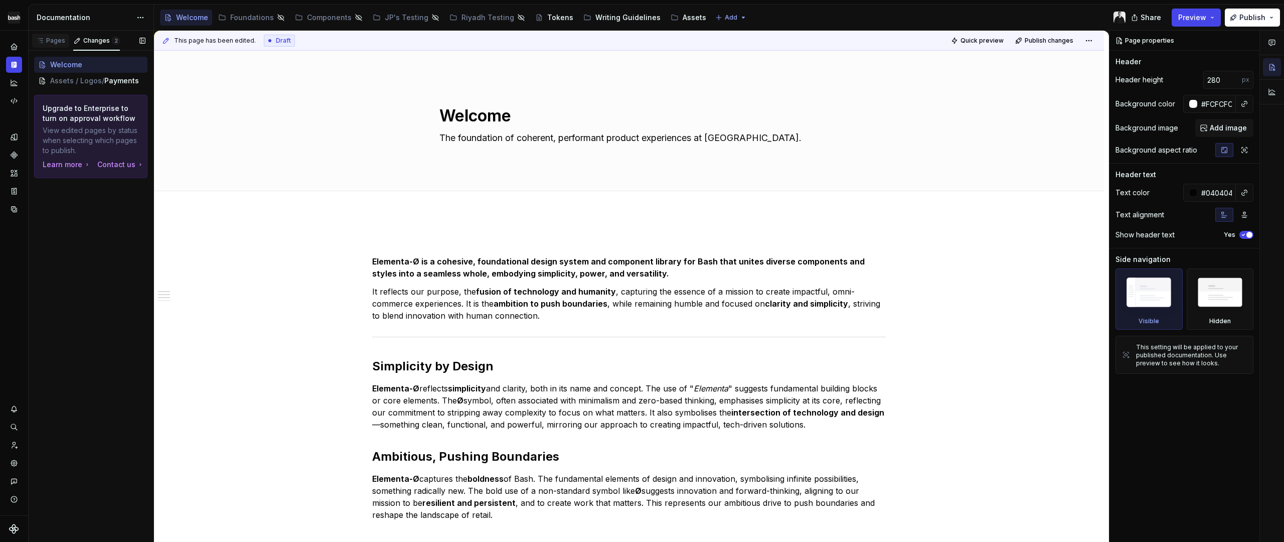
click at [60, 45] on div "Pages" at bounding box center [50, 41] width 37 height 14
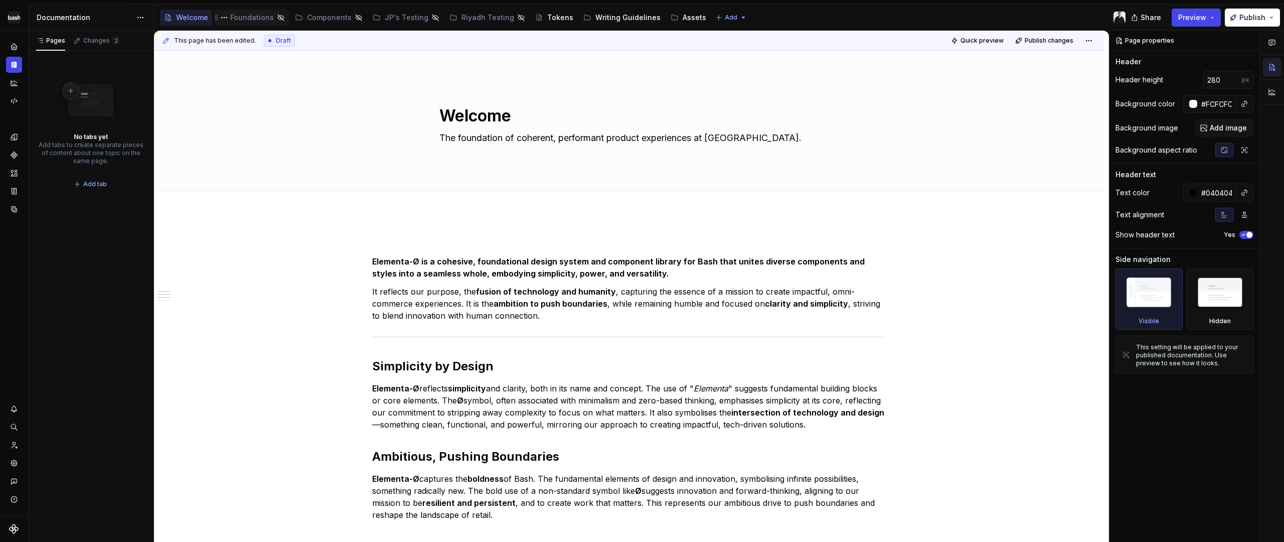
click at [239, 20] on div "Foundations" at bounding box center [252, 18] width 44 height 10
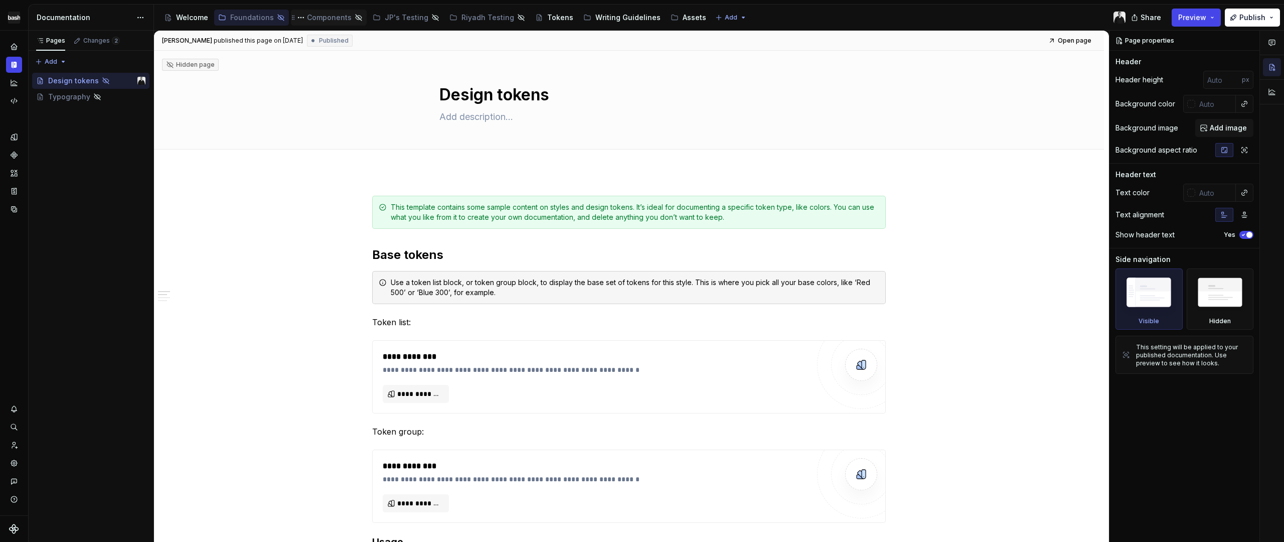
click at [327, 18] on div "Components" at bounding box center [329, 18] width 45 height 10
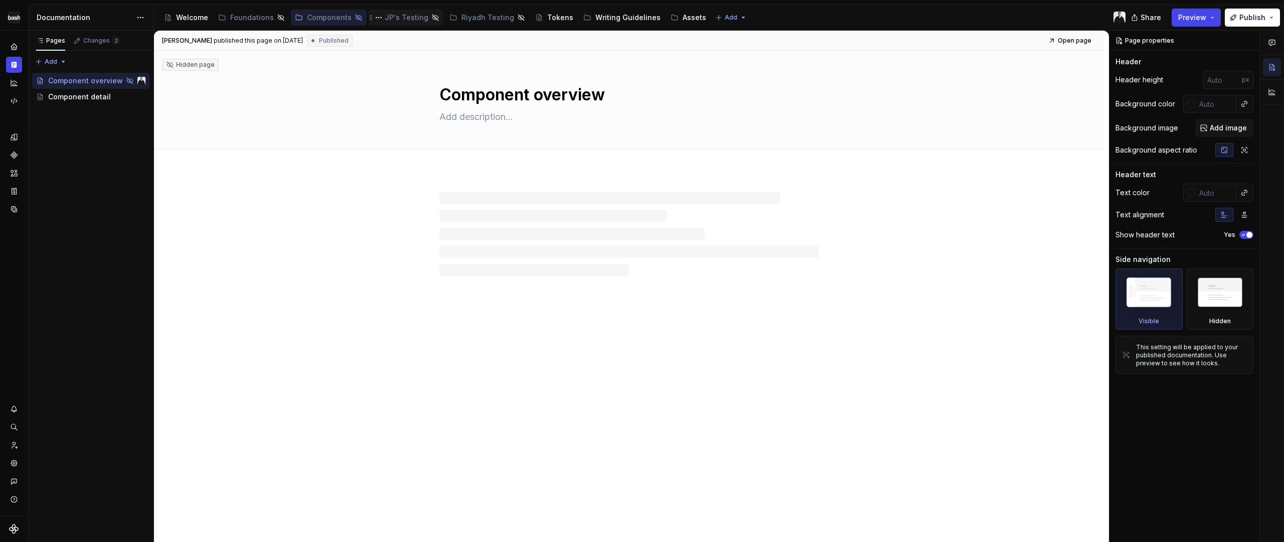
click at [393, 18] on div "JP's Testing" at bounding box center [407, 18] width 44 height 10
click at [478, 19] on div "Riyadh Testing" at bounding box center [488, 18] width 53 height 10
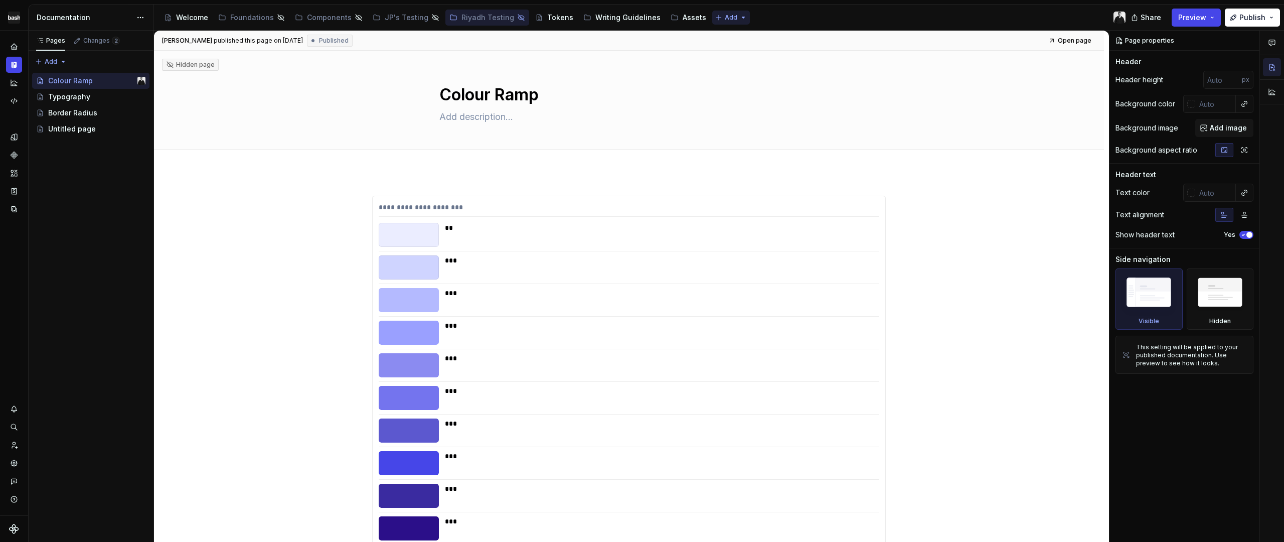
type textarea "*"
click at [719, 16] on html "Elementa-Ø Design system data Documentation Accessibility guide for tree Page t…" at bounding box center [642, 271] width 1284 height 542
click at [720, 54] on div "New group" at bounding box center [745, 53] width 65 height 10
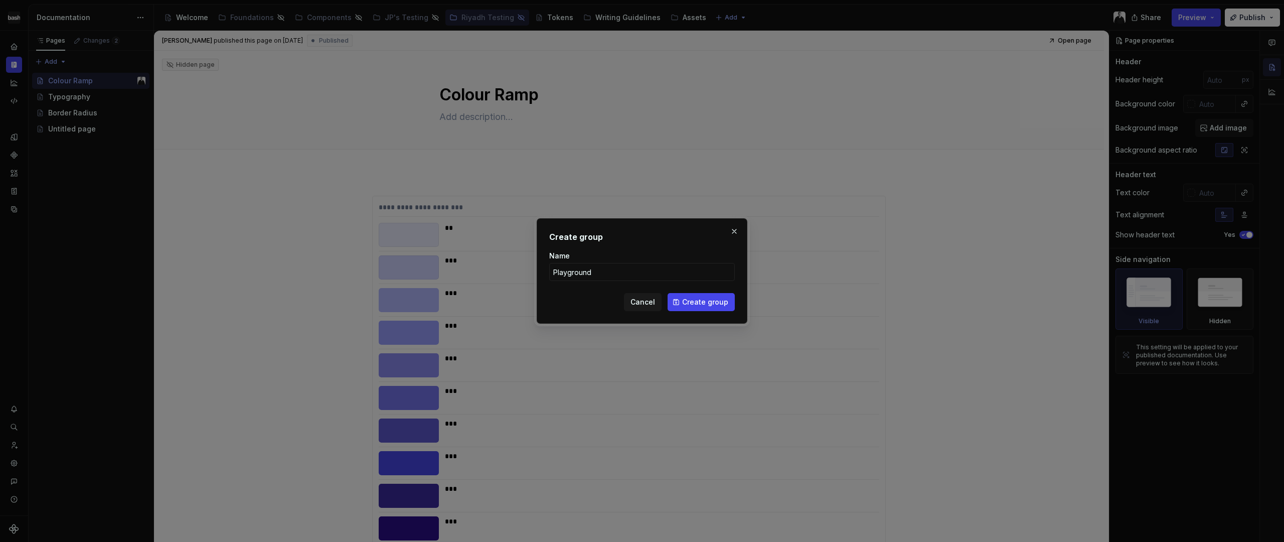
type input "Playgrounds"
click button "Create group" at bounding box center [701, 302] width 67 height 18
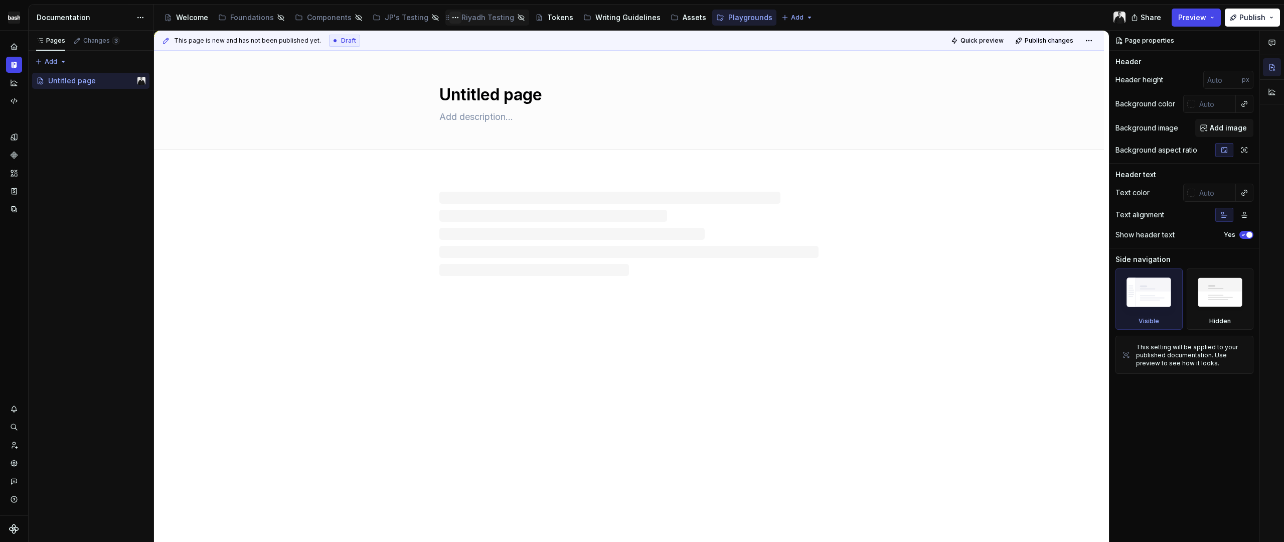
click at [450, 19] on button "Page tree" at bounding box center [456, 18] width 12 height 12
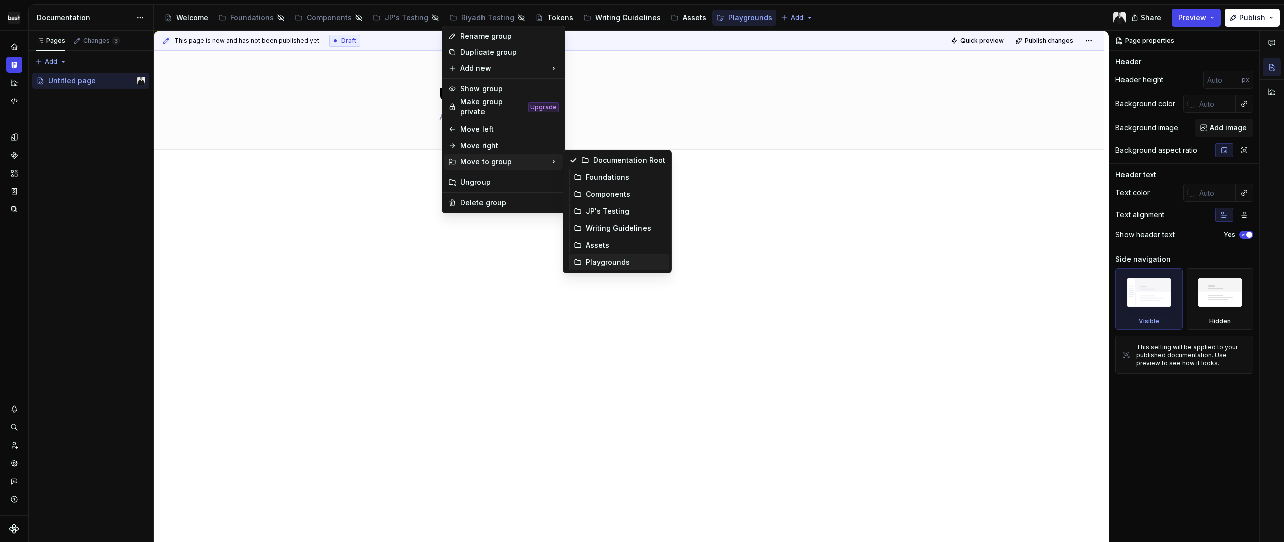
click at [598, 260] on div "Playgrounds" at bounding box center [625, 262] width 79 height 10
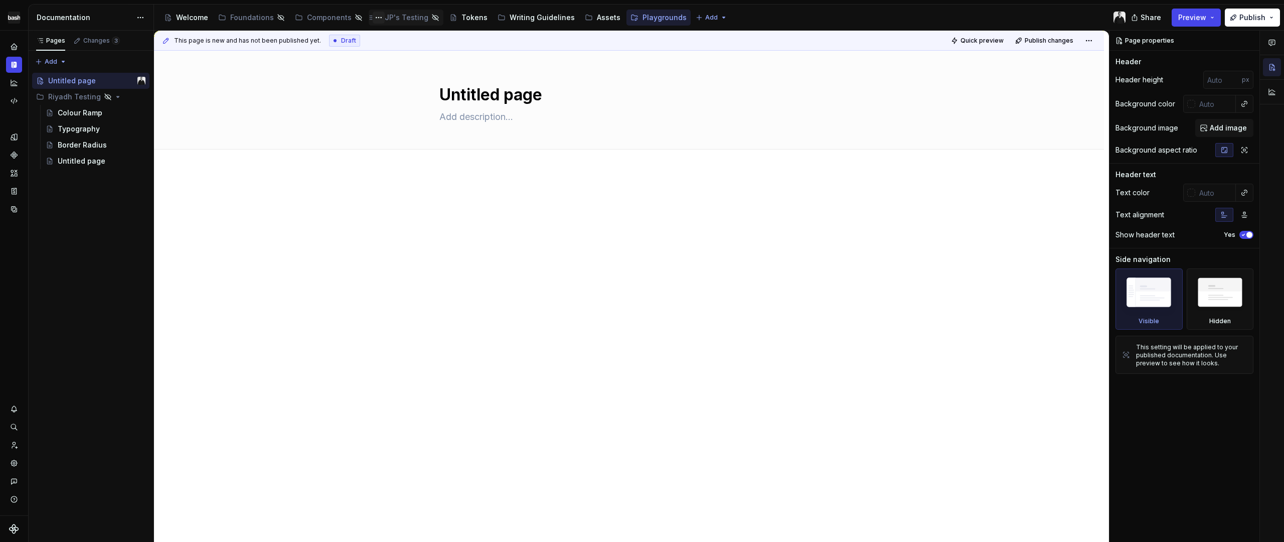
click at [377, 18] on button "Page tree" at bounding box center [379, 18] width 12 height 12
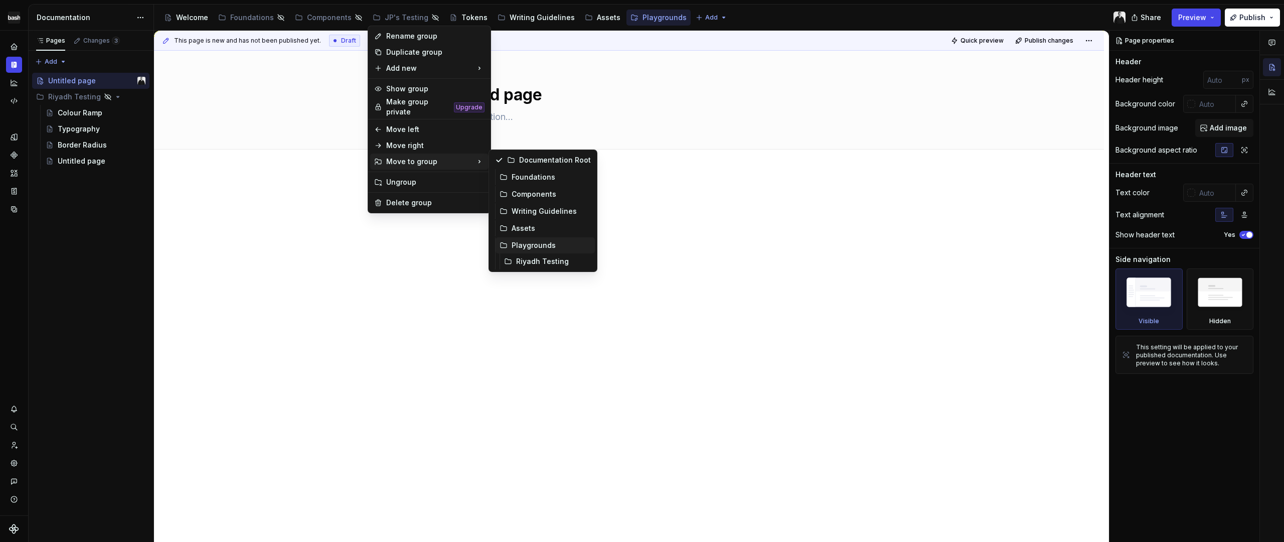
click at [536, 241] on div "Playgrounds" at bounding box center [551, 245] width 79 height 10
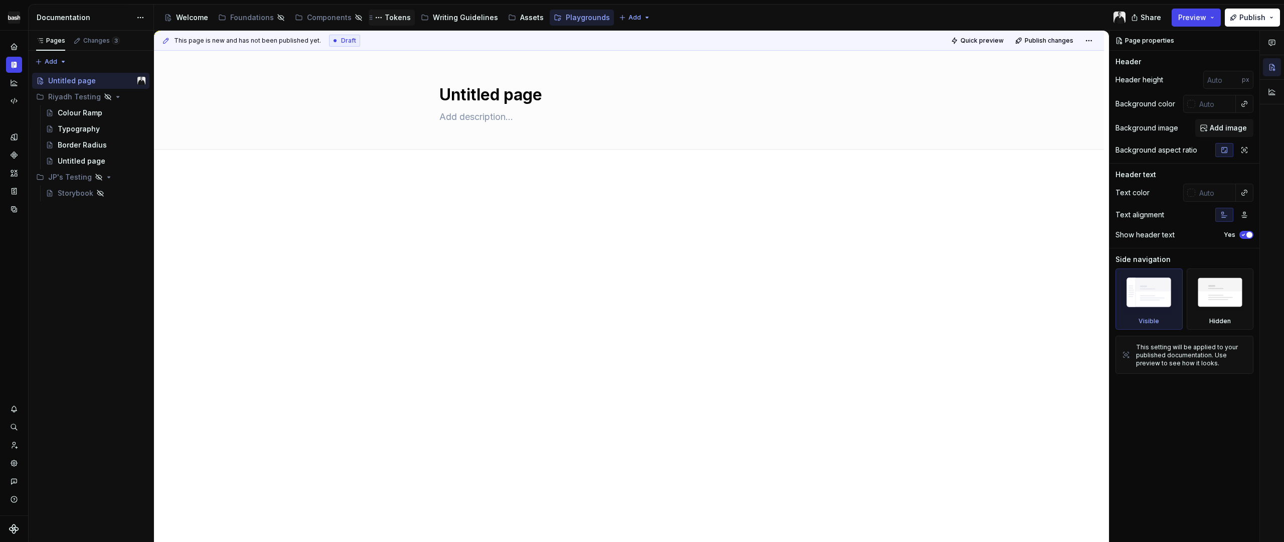
click at [391, 19] on div "Tokens" at bounding box center [398, 18] width 26 height 10
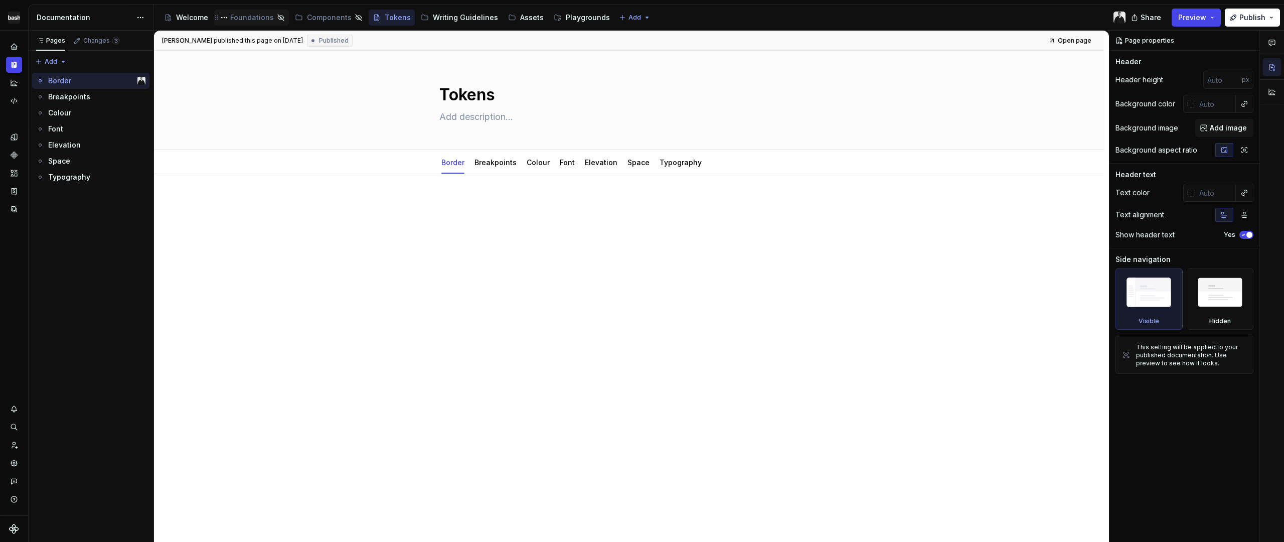
click at [241, 18] on div "Foundations" at bounding box center [252, 18] width 44 height 10
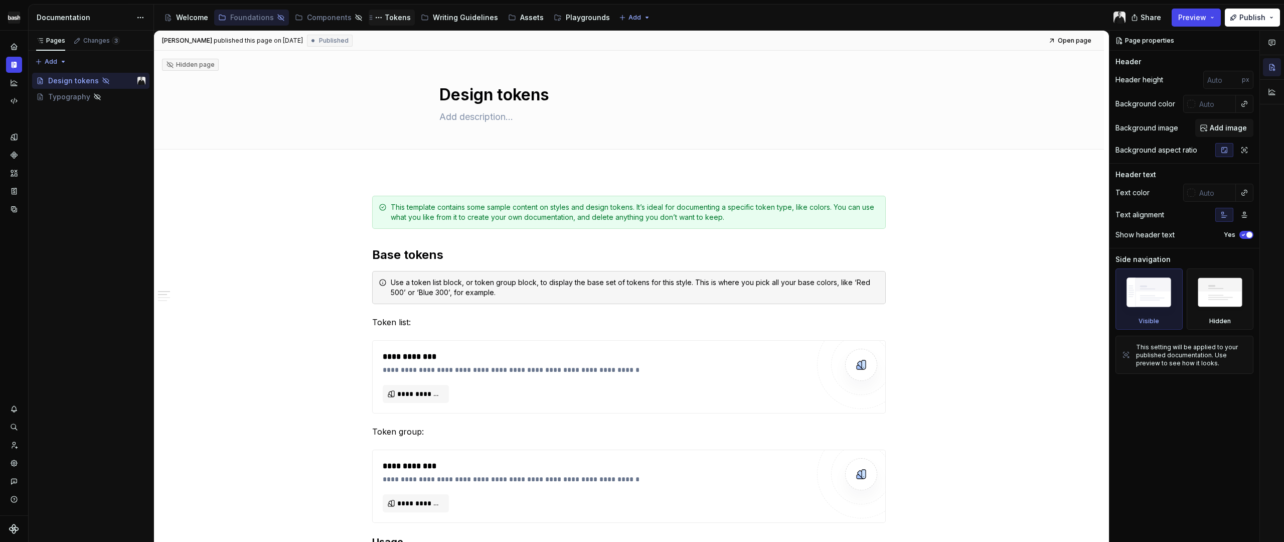
click at [388, 19] on div "Tokens" at bounding box center [398, 18] width 26 height 10
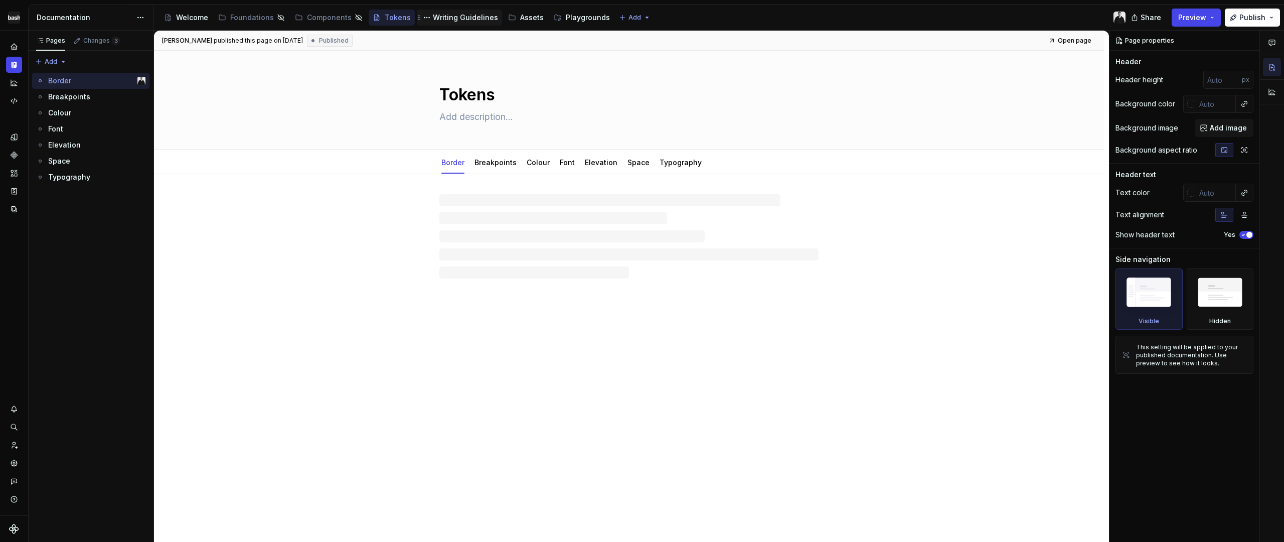
click at [457, 17] on div "Writing Guidelines" at bounding box center [465, 18] width 65 height 10
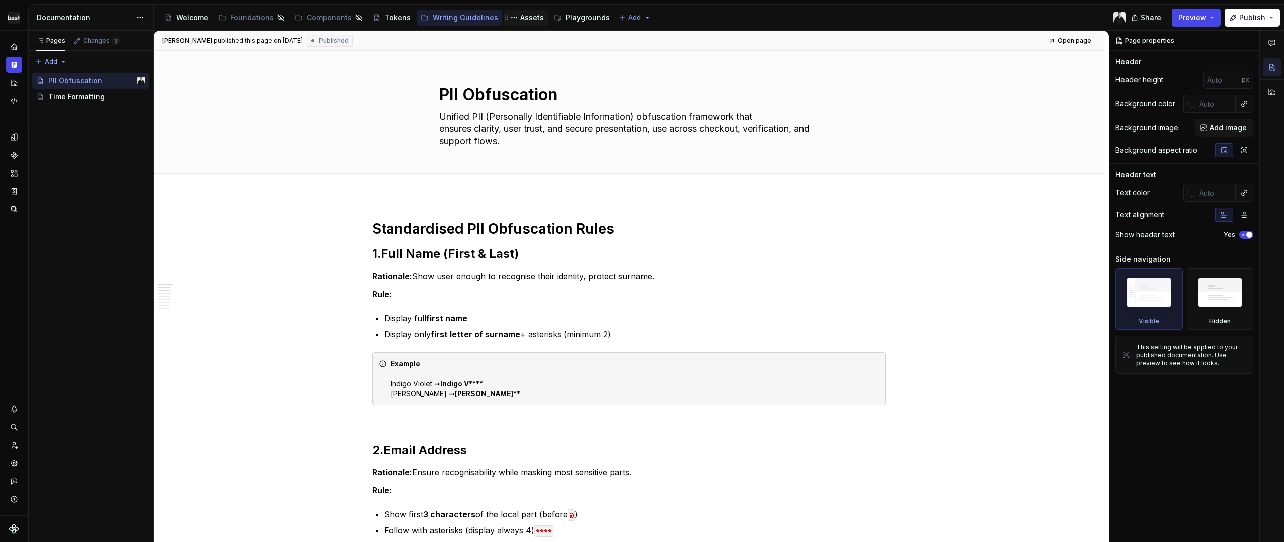
click at [520, 19] on div "Assets" at bounding box center [532, 18] width 24 height 10
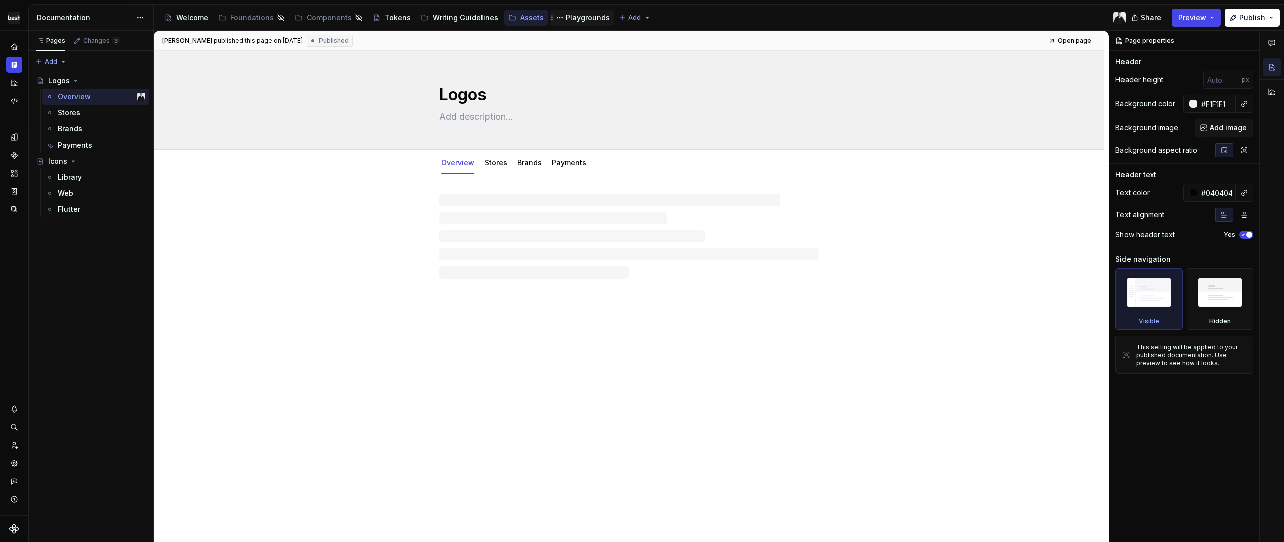
click at [578, 19] on div "Playgrounds" at bounding box center [588, 18] width 44 height 10
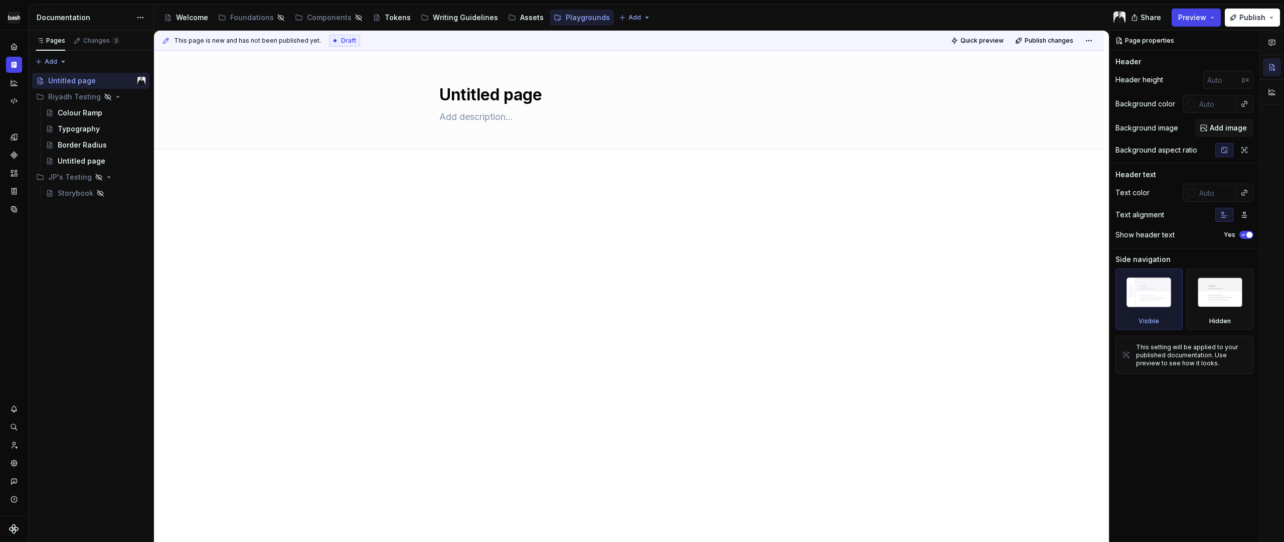
click at [1226, 16] on div "Share Preview Publish" at bounding box center [1209, 18] width 151 height 26
click at [1218, 17] on button "Preview" at bounding box center [1196, 18] width 49 height 18
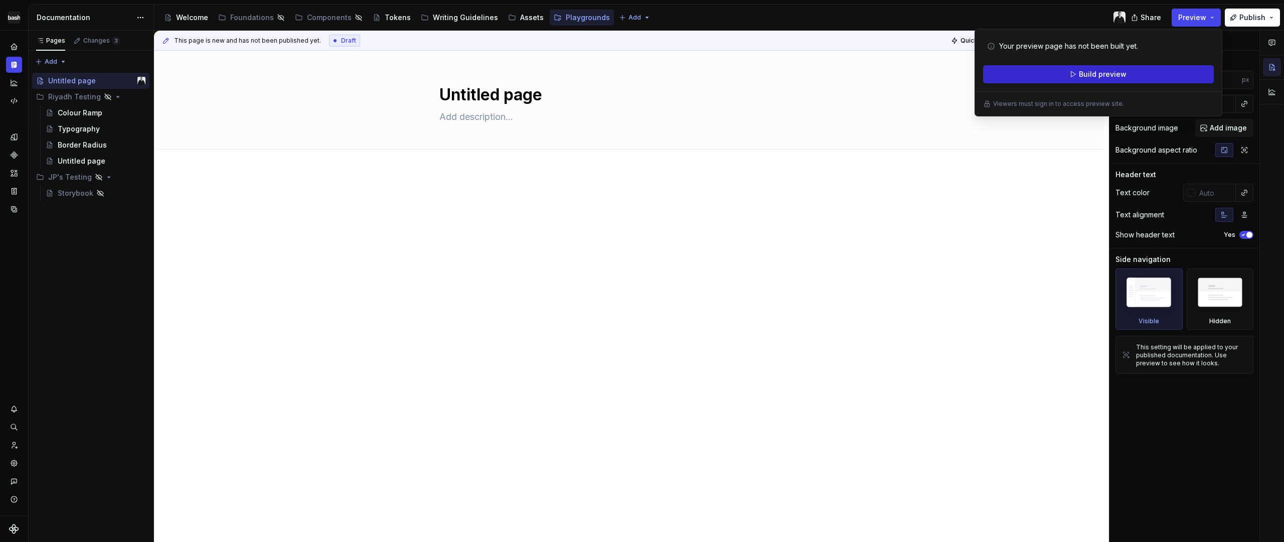
click at [1123, 73] on span "Build preview" at bounding box center [1103, 74] width 48 height 10
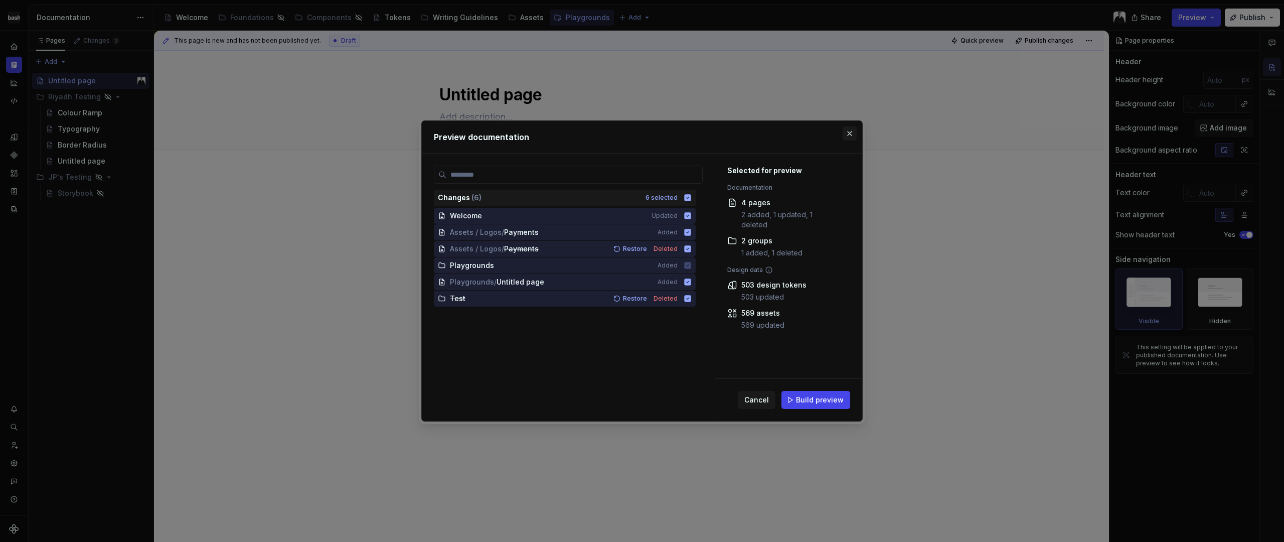
click at [849, 136] on button "button" at bounding box center [850, 133] width 14 height 14
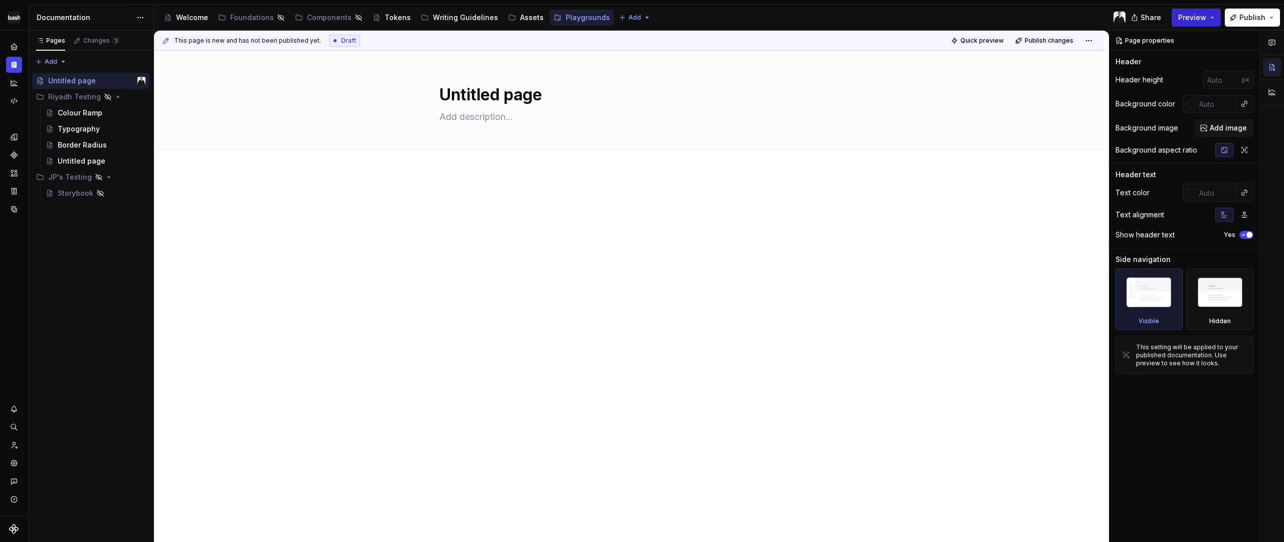
click at [1203, 23] on button "Preview" at bounding box center [1196, 18] width 49 height 18
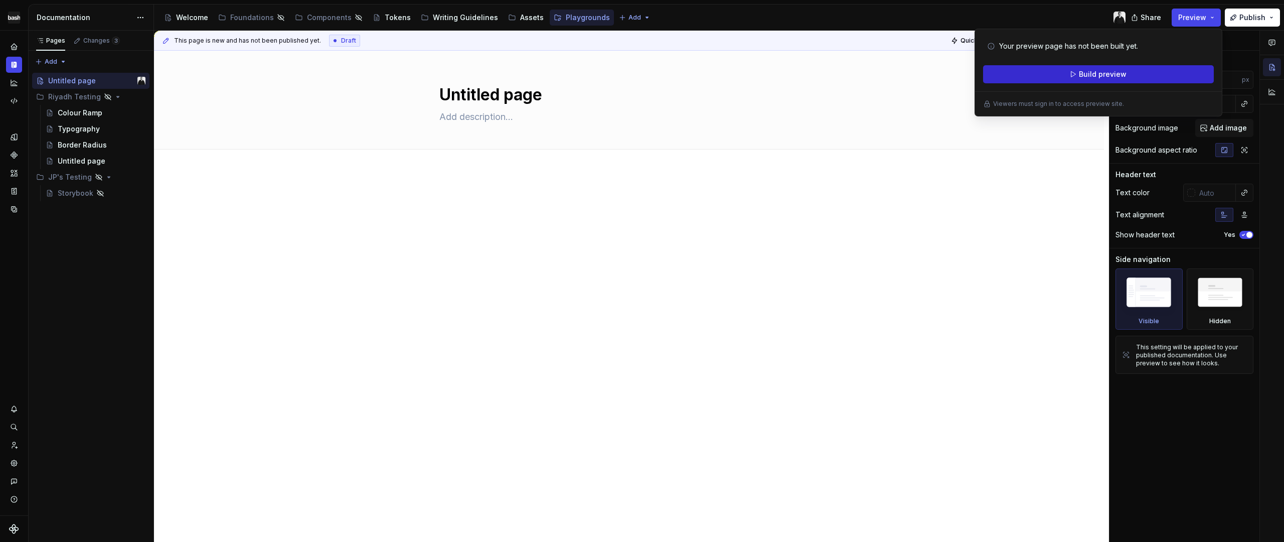
click at [1099, 73] on span "Build preview" at bounding box center [1103, 74] width 48 height 10
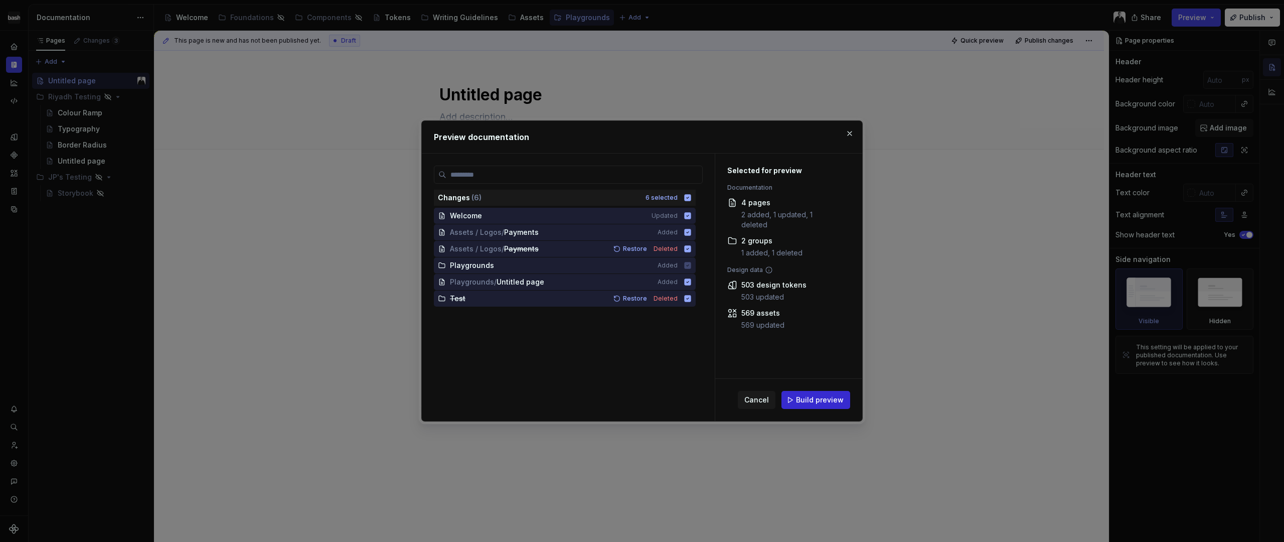
click at [823, 402] on span "Build preview" at bounding box center [820, 400] width 48 height 10
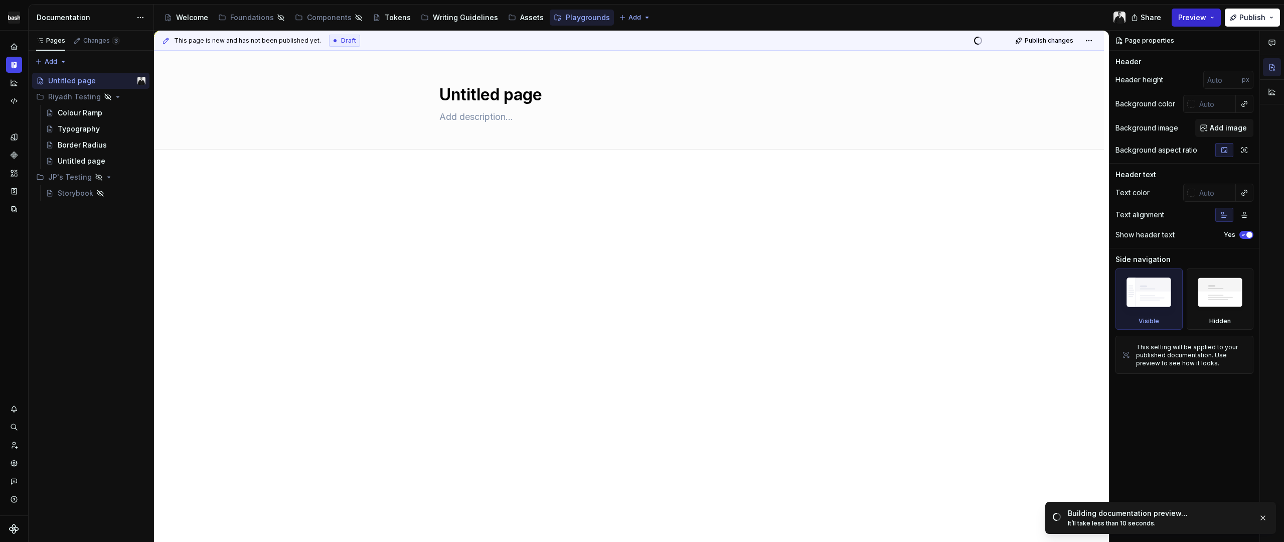
click at [1215, 20] on button "Preview" at bounding box center [1196, 18] width 49 height 18
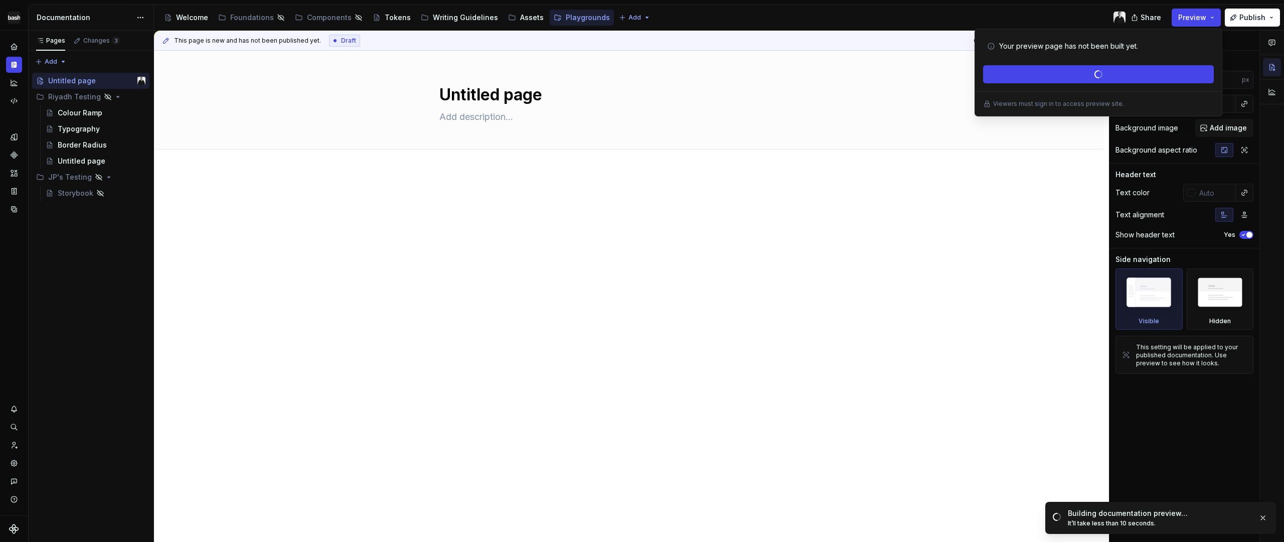
click at [983, 263] on div at bounding box center [629, 290] width 950 height 237
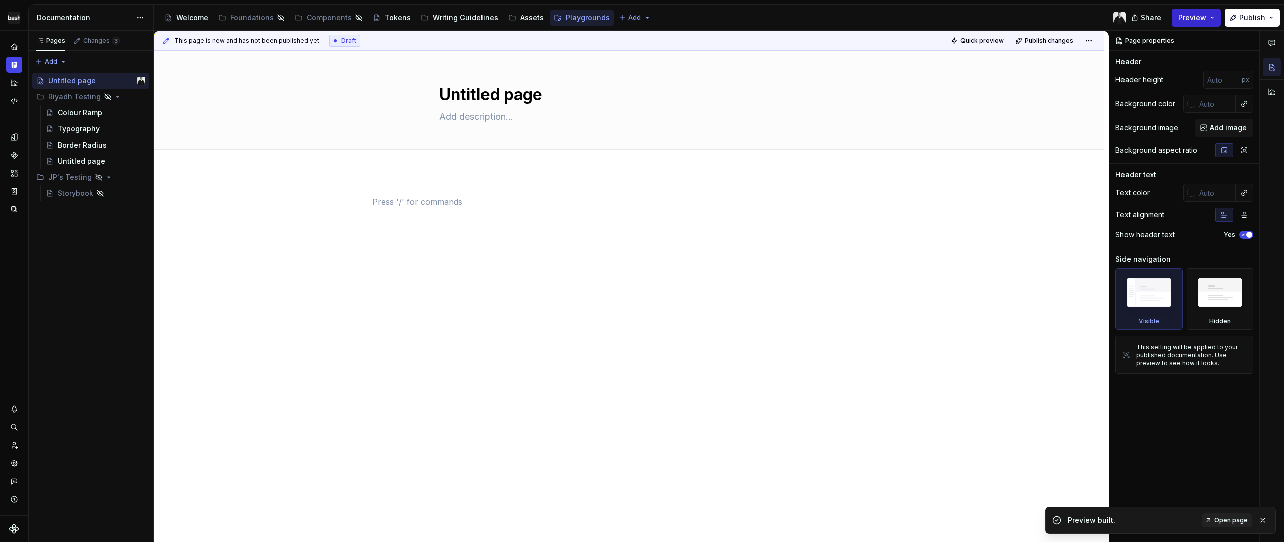
click at [1211, 24] on button "Preview" at bounding box center [1196, 18] width 49 height 18
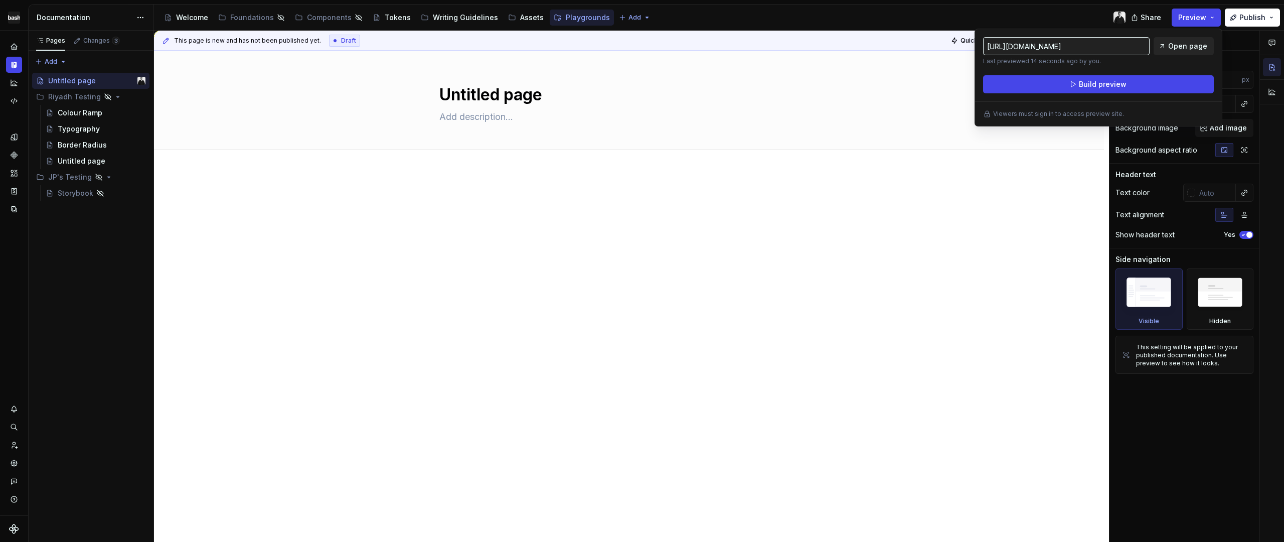
click at [1194, 47] on span "Open page" at bounding box center [1188, 46] width 39 height 10
click at [1199, 45] on span "Open page" at bounding box center [1188, 46] width 39 height 10
click at [144, 18] on html "Elementa-Ø Design system data Documentation Accessibility guide for tree Page t…" at bounding box center [642, 271] width 1284 height 542
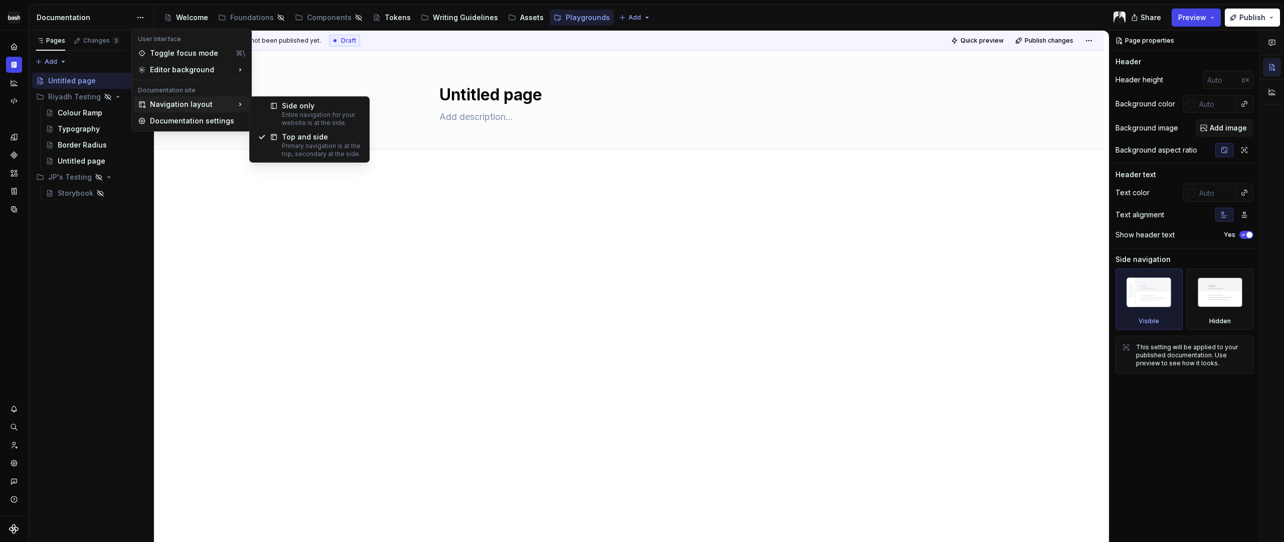
click at [977, 257] on html "Elementa-Ø Design system data Documentation Accessibility guide for tree Page t…" at bounding box center [642, 271] width 1284 height 542
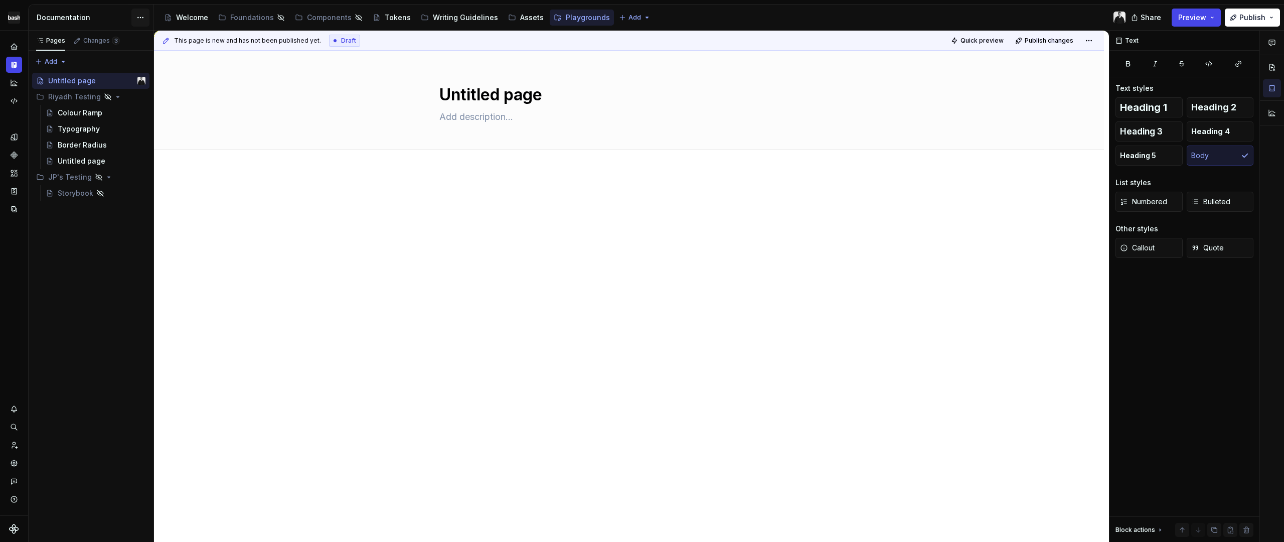
click at [139, 18] on html "Elementa-Ø Design system data Documentation Accessibility guide for tree Page t…" at bounding box center [642, 271] width 1284 height 542
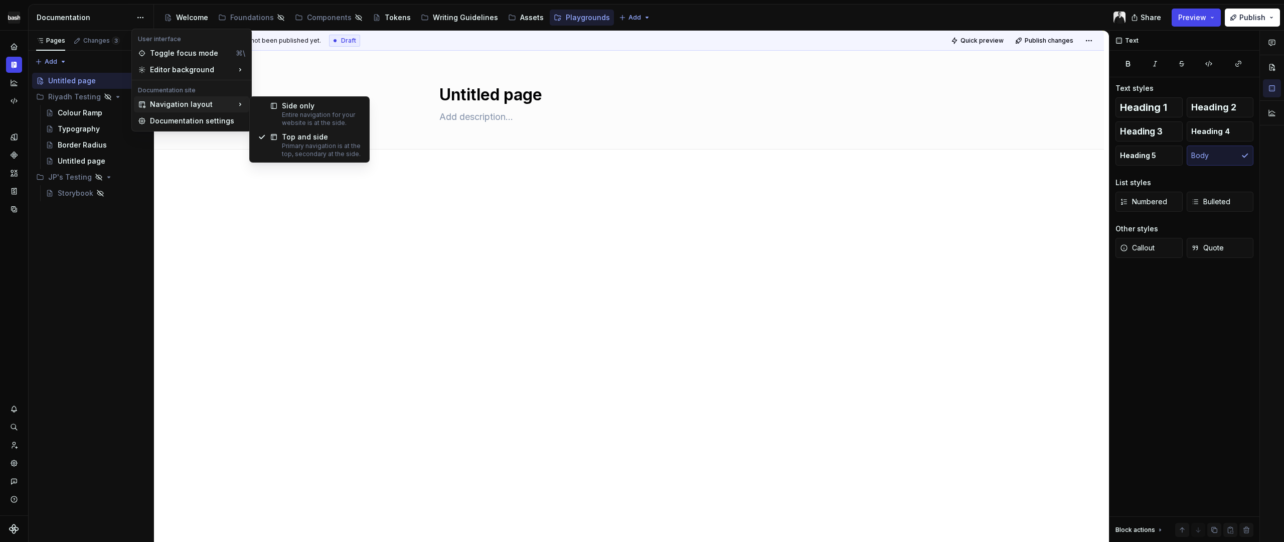
click at [263, 374] on html "Elementa-Ø Design system data Documentation Accessibility guide for tree Page t…" at bounding box center [642, 271] width 1284 height 542
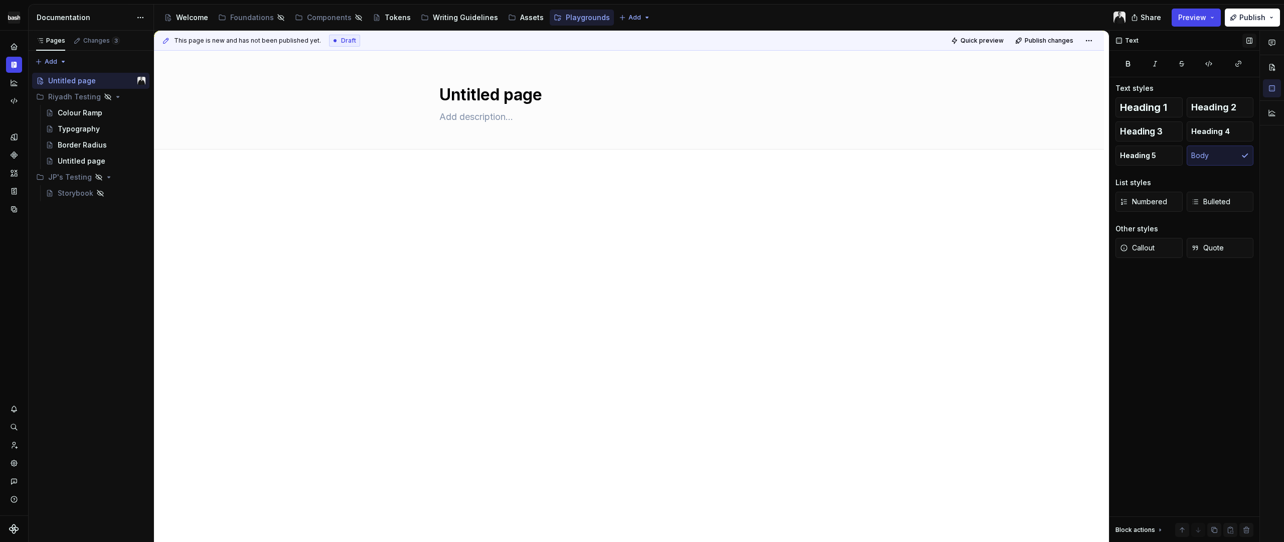
click at [1247, 41] on button "button" at bounding box center [1250, 41] width 14 height 14
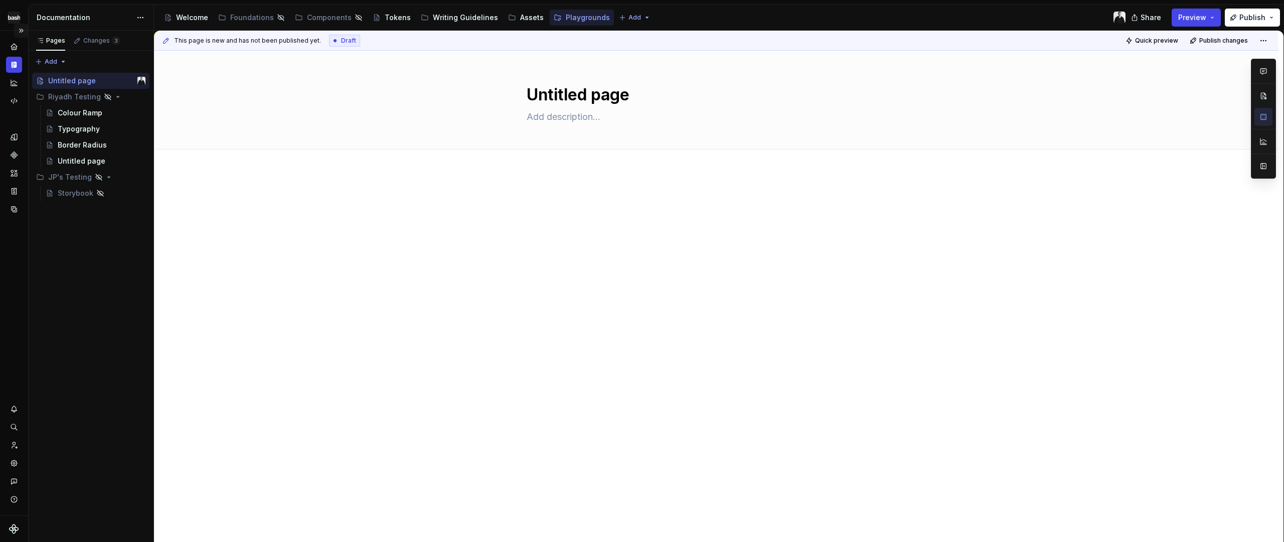
click at [22, 31] on button "Expand sidebar" at bounding box center [21, 31] width 14 height 14
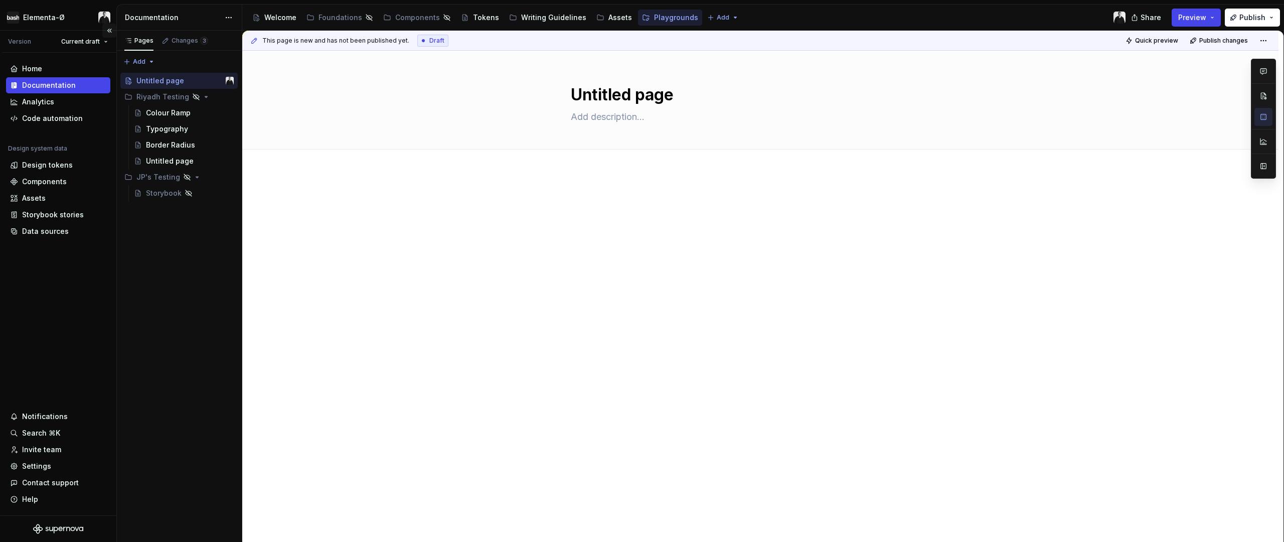
click at [108, 30] on button "Collapse sidebar" at bounding box center [109, 31] width 14 height 14
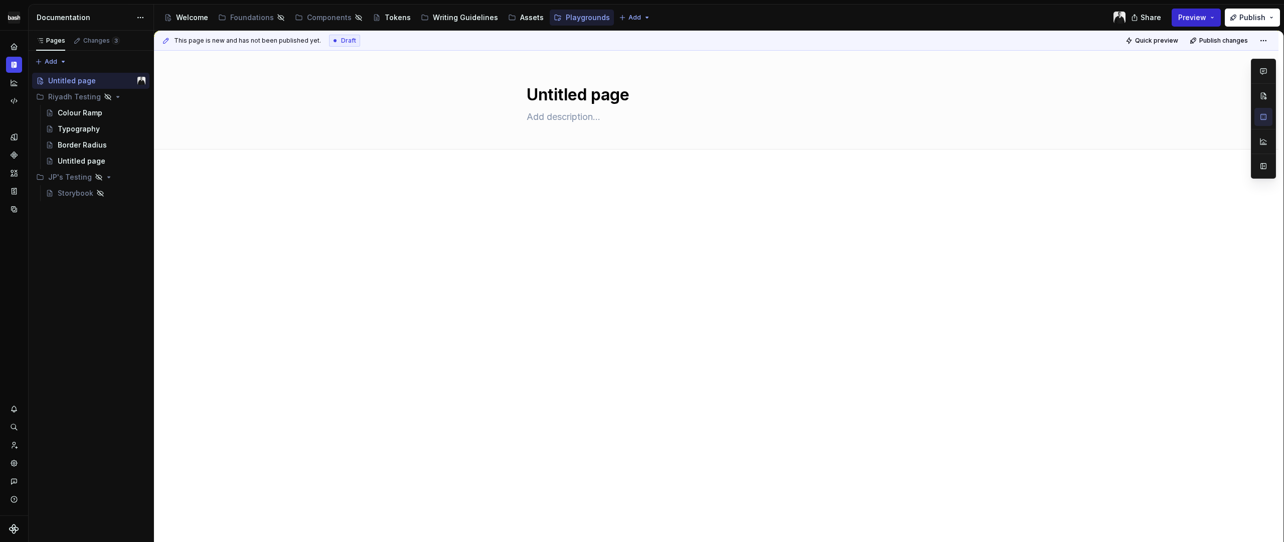
click at [1209, 17] on button "Preview" at bounding box center [1196, 18] width 49 height 18
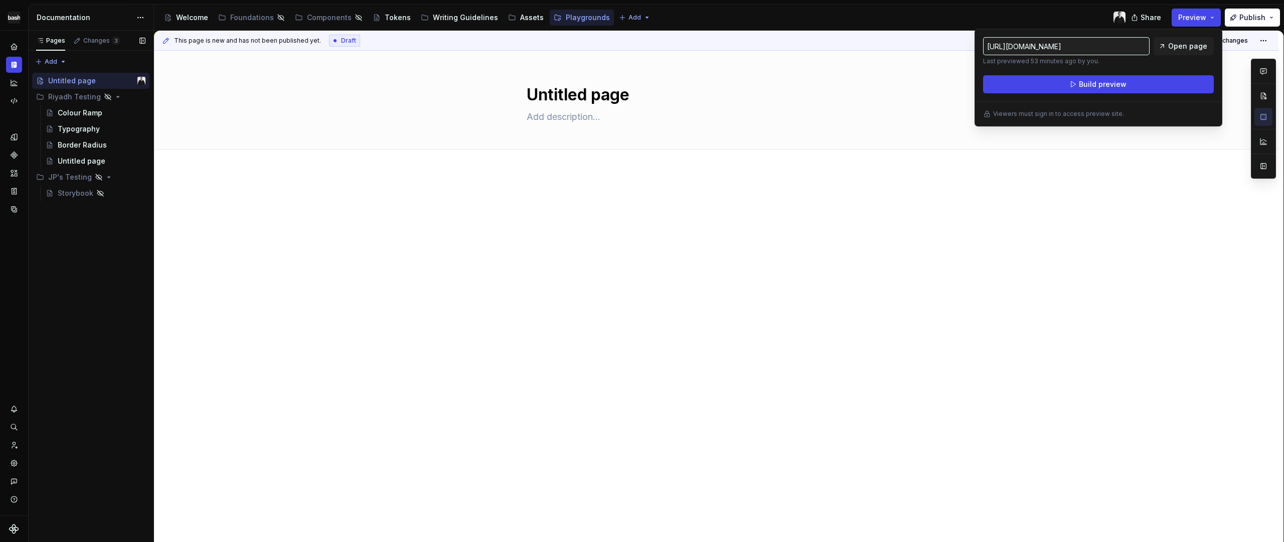
drag, startPoint x: 101, startPoint y: 330, endPoint x: 38, endPoint y: 323, distance: 64.1
click at [101, 330] on div "Pages Changes 3 Add Accessibility guide for tree Page tree. Navigate the tree w…" at bounding box center [90, 287] width 125 height 512
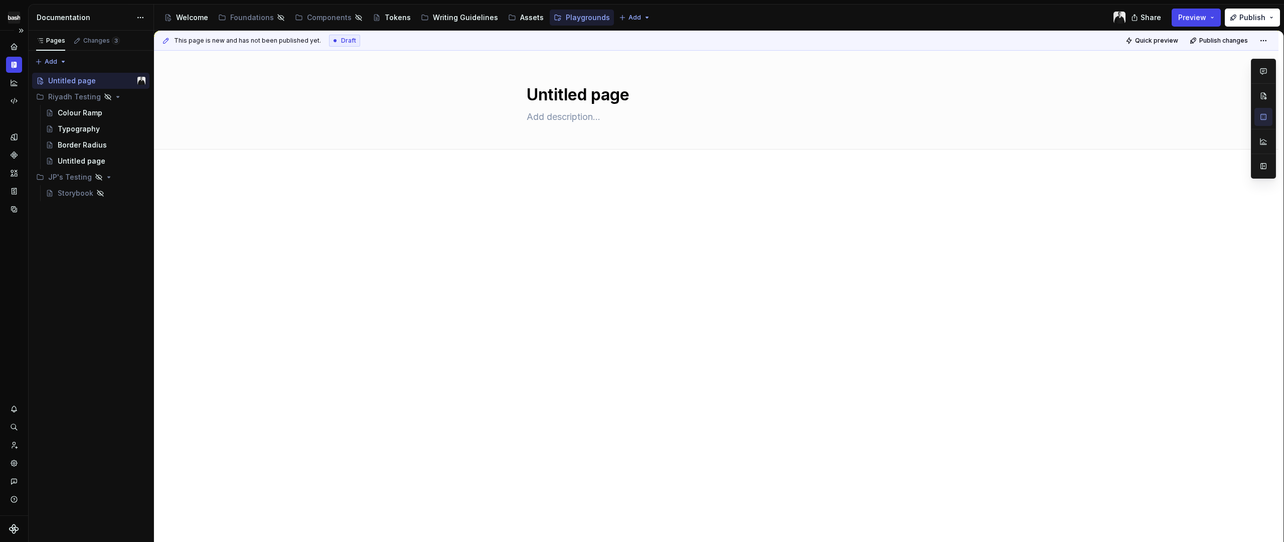
type textarea "*"
